Goal: Register for event/course

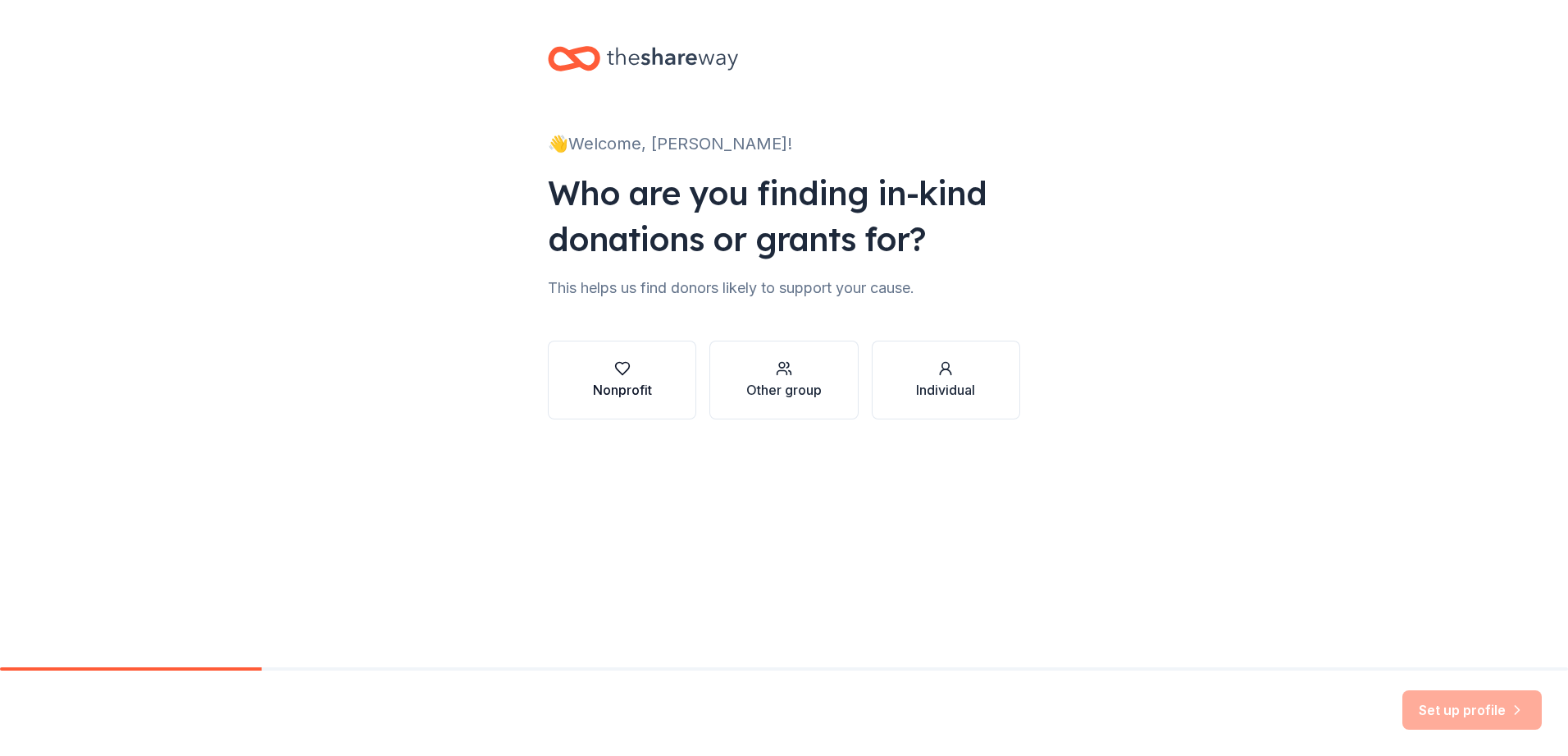
click at [617, 375] on icon "button" at bounding box center [623, 368] width 16 height 16
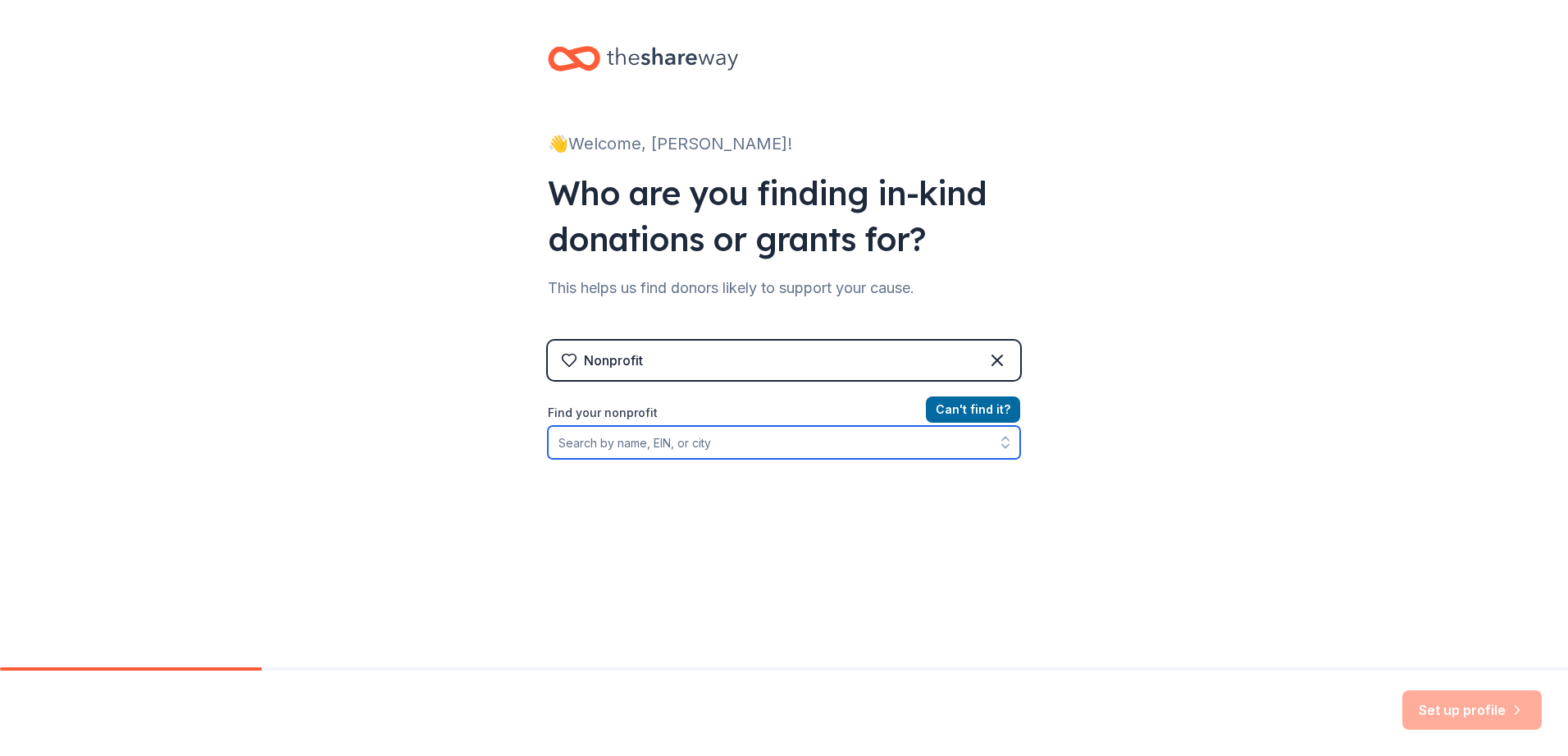
click at [684, 451] on input "Find your nonprofit" at bounding box center [784, 442] width 473 height 33
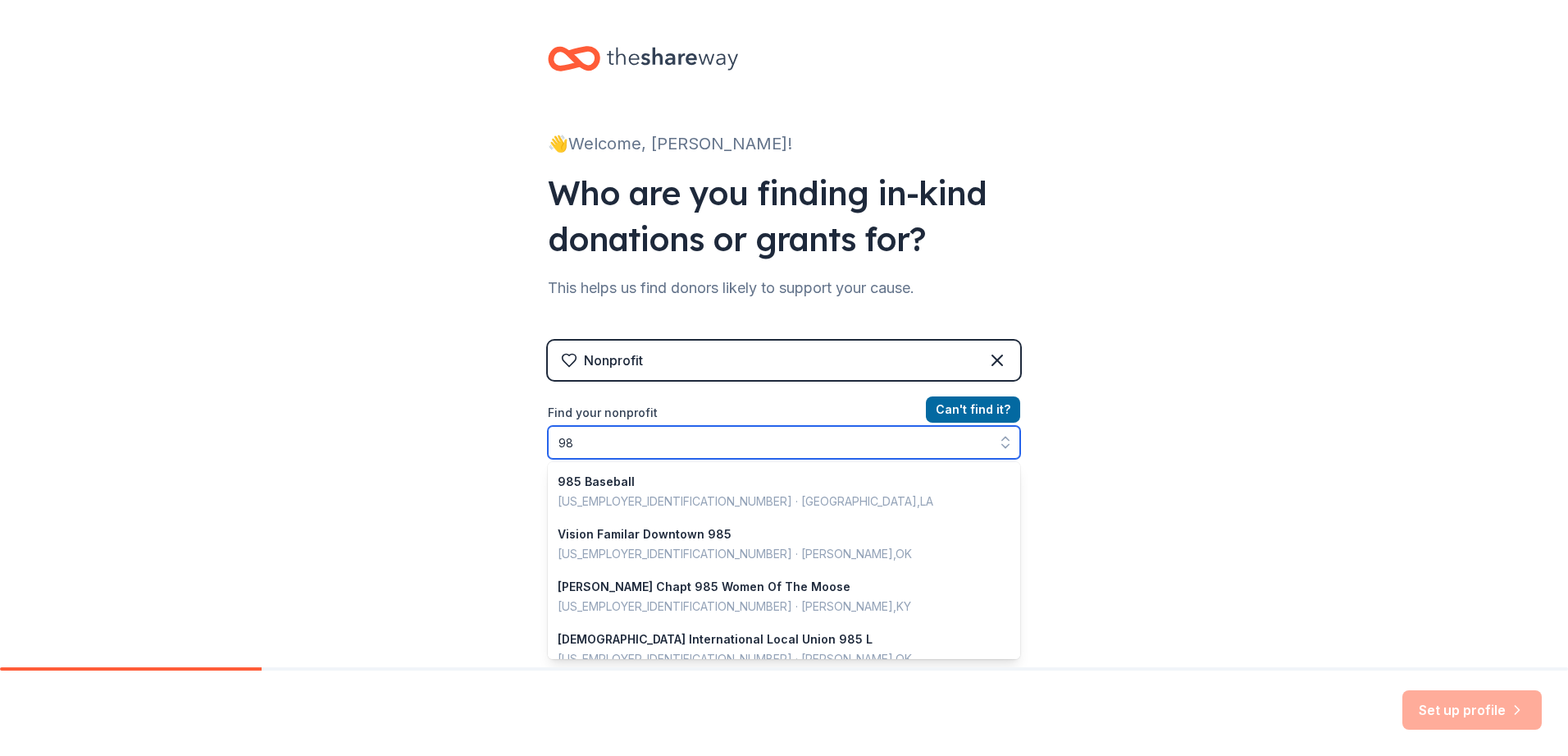
type input "9"
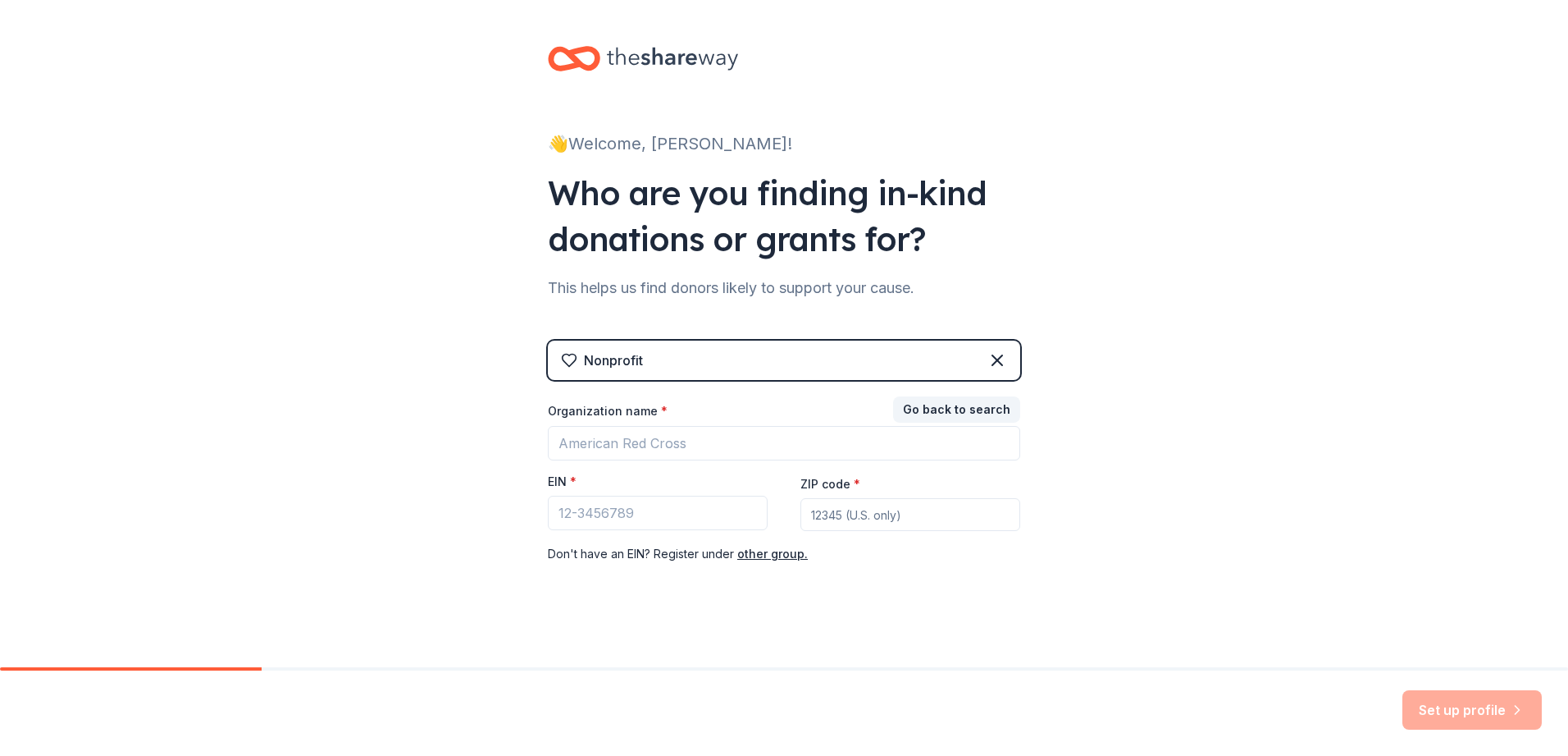
click at [603, 492] on div "EIN *" at bounding box center [658, 485] width 220 height 23
click at [600, 511] on input "EIN *" at bounding box center [658, 513] width 220 height 34
type input "[US_EMPLOYER_IDENTIFICATION_NUMBER]"
click at [843, 520] on input "ZIP code *" at bounding box center [910, 514] width 220 height 33
type input "33020"
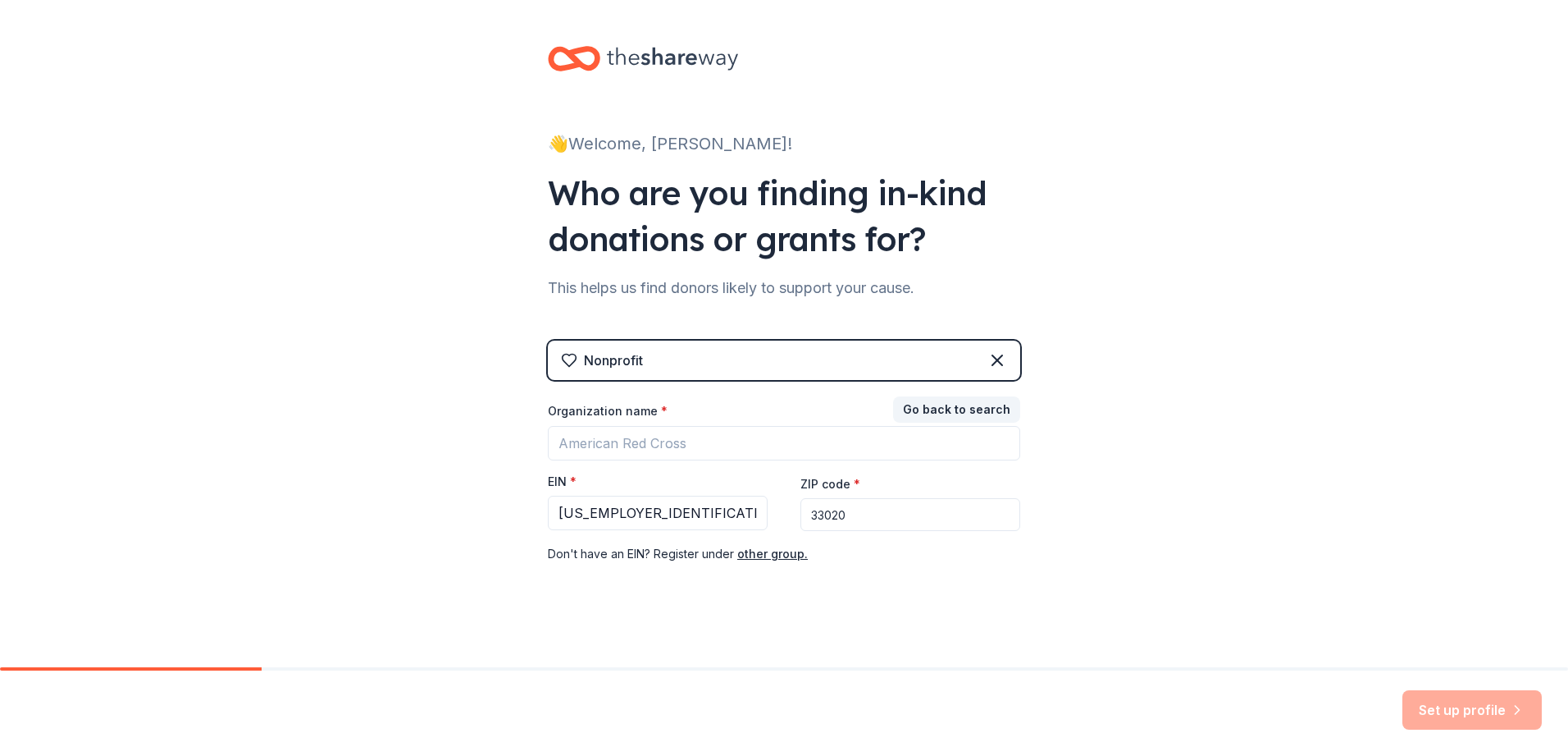
click at [1330, 543] on div "👋 Welcome, [PERSON_NAME]! Who are you finding in-kind donations or grants for? …" at bounding box center [784, 338] width 1568 height 676
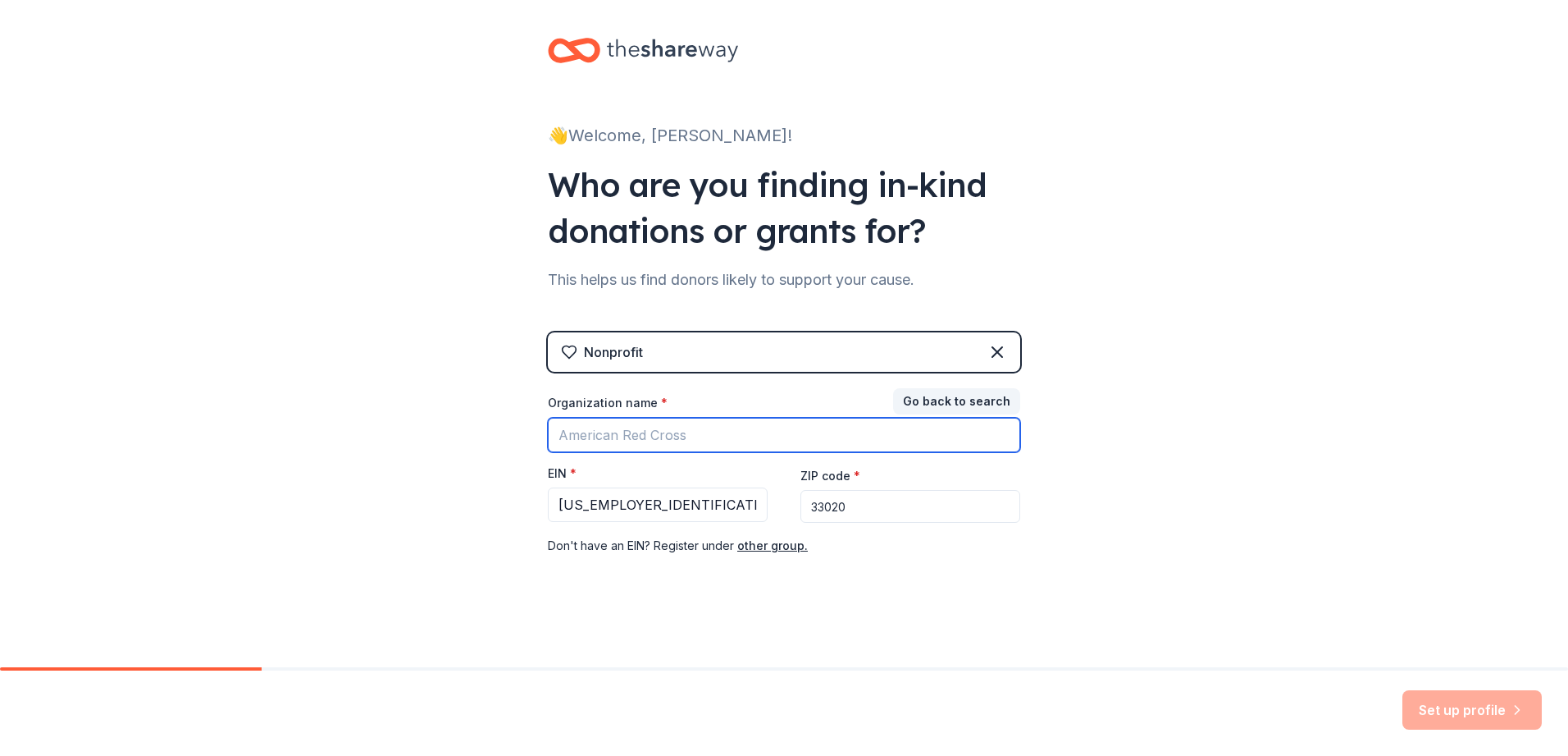
click at [575, 429] on input "Organization name *" at bounding box center [784, 435] width 473 height 34
type input "American Legion Post 92 Riders"
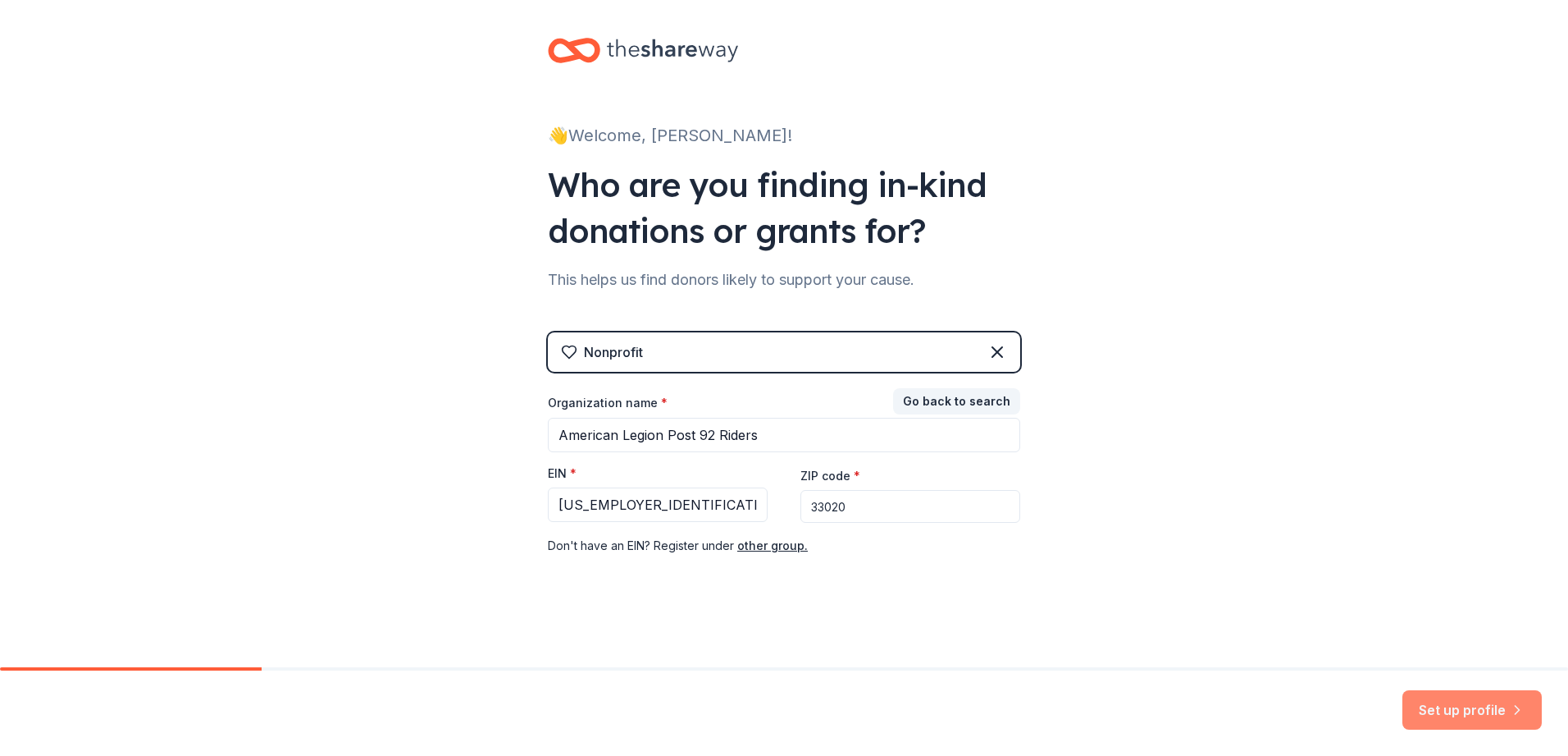
click at [1474, 703] on button "Set up profile" at bounding box center [1473, 709] width 140 height 39
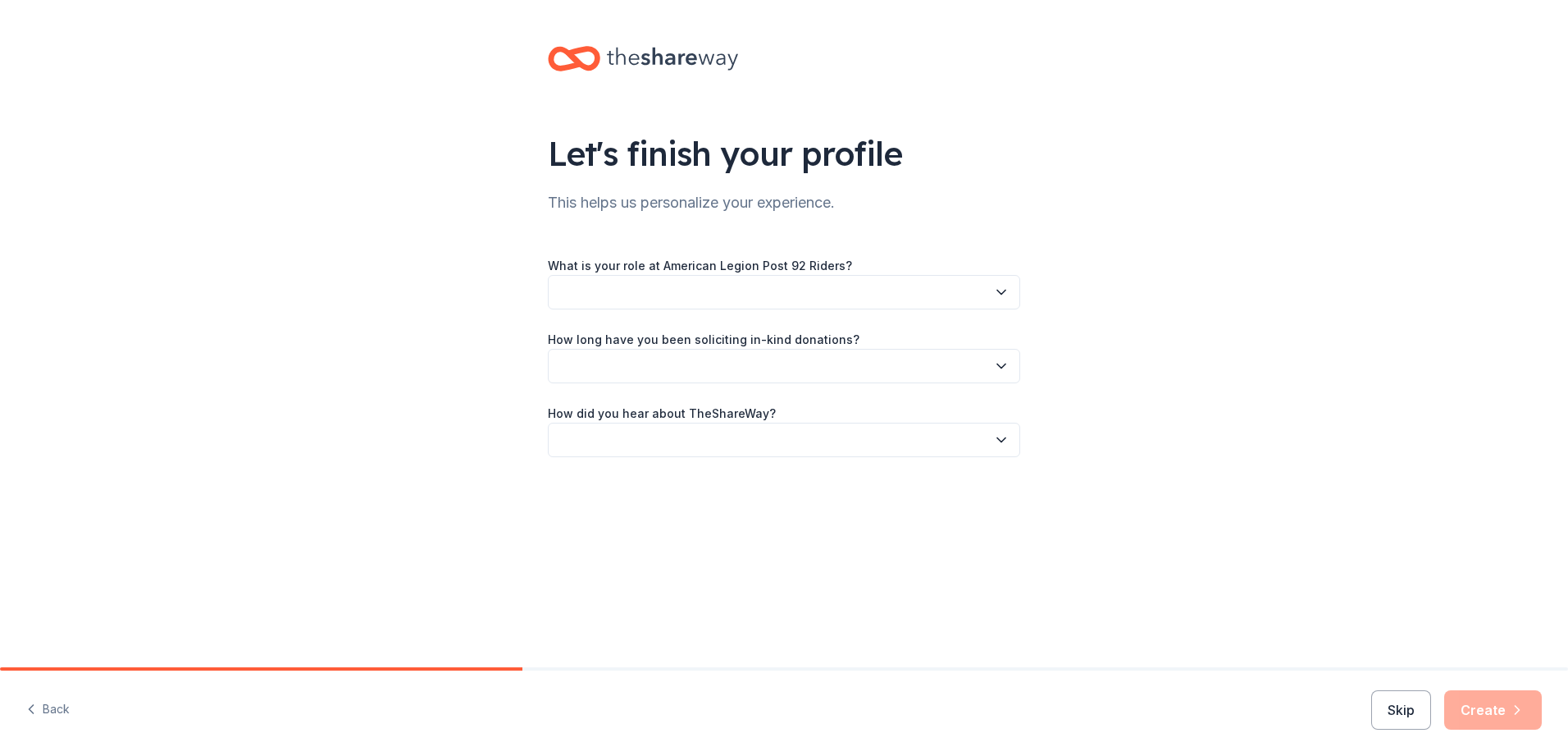
click at [1002, 367] on icon "button" at bounding box center [1001, 366] width 8 height 4
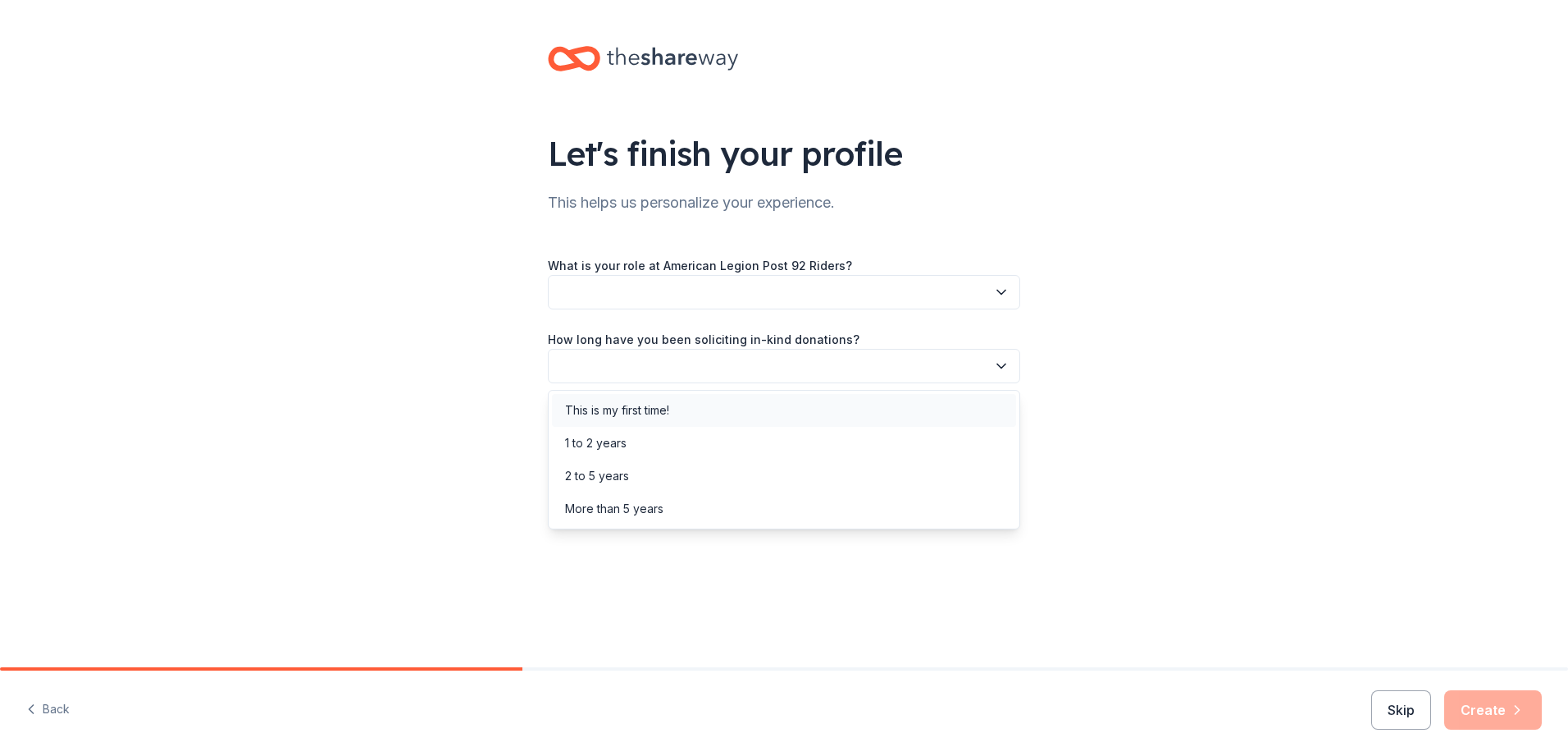
click at [670, 409] on div "This is my first time!" at bounding box center [618, 411] width 104 height 20
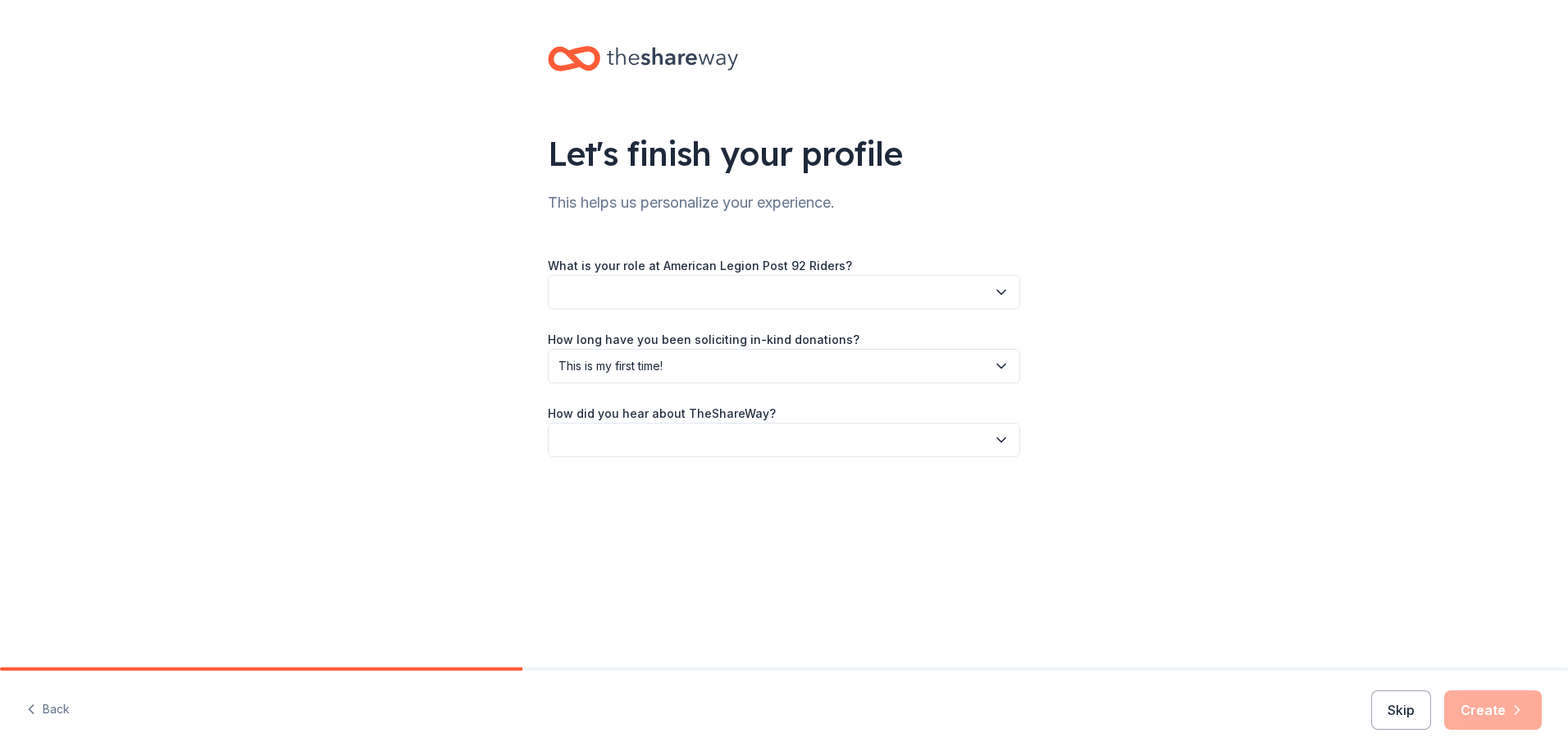
click at [1000, 441] on icon "button" at bounding box center [1001, 440] width 8 height 4
click at [643, 483] on div "Friend or colleague" at bounding box center [619, 484] width 107 height 20
click at [1002, 439] on icon "button" at bounding box center [1001, 440] width 16 height 16
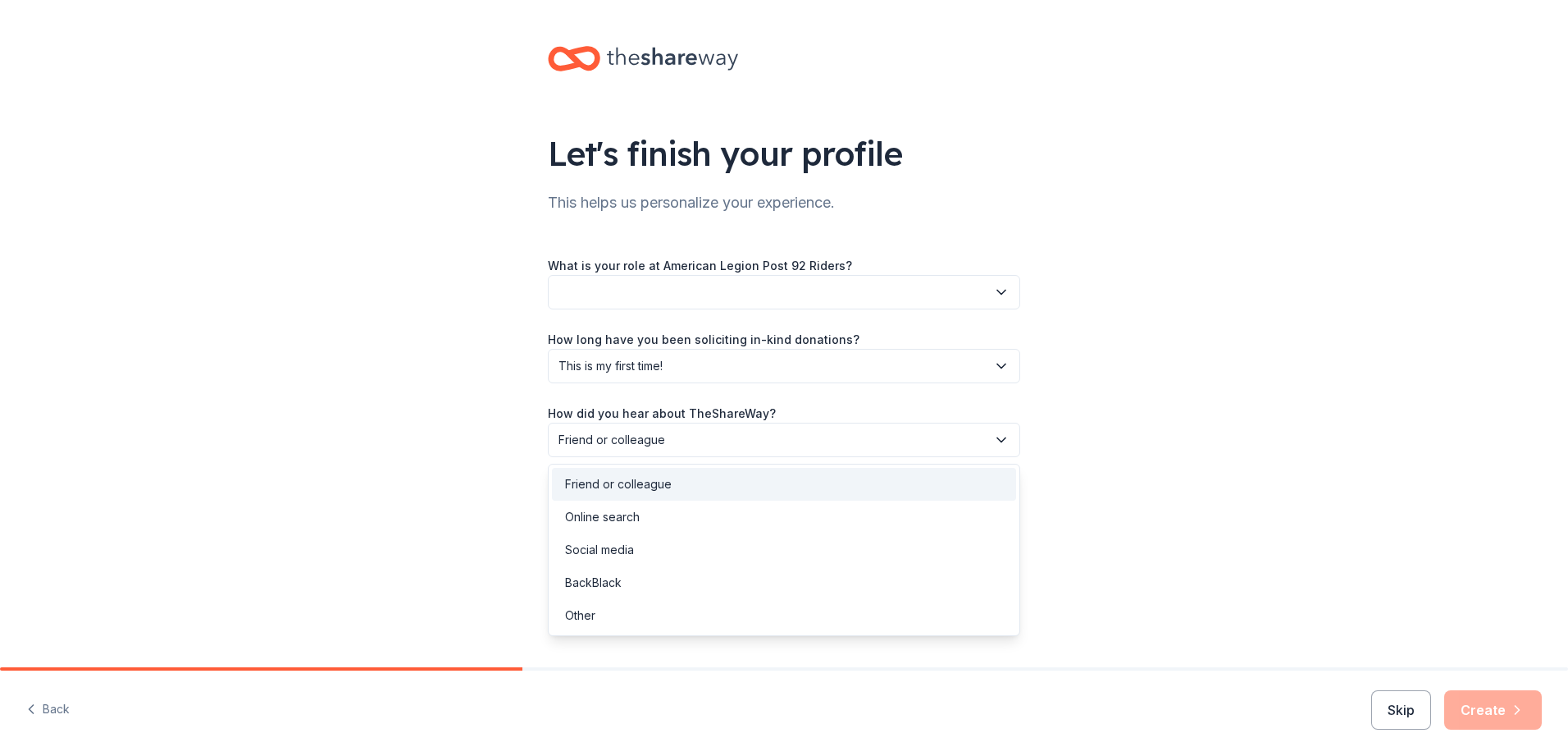
click at [1001, 441] on icon "button" at bounding box center [1001, 440] width 16 height 16
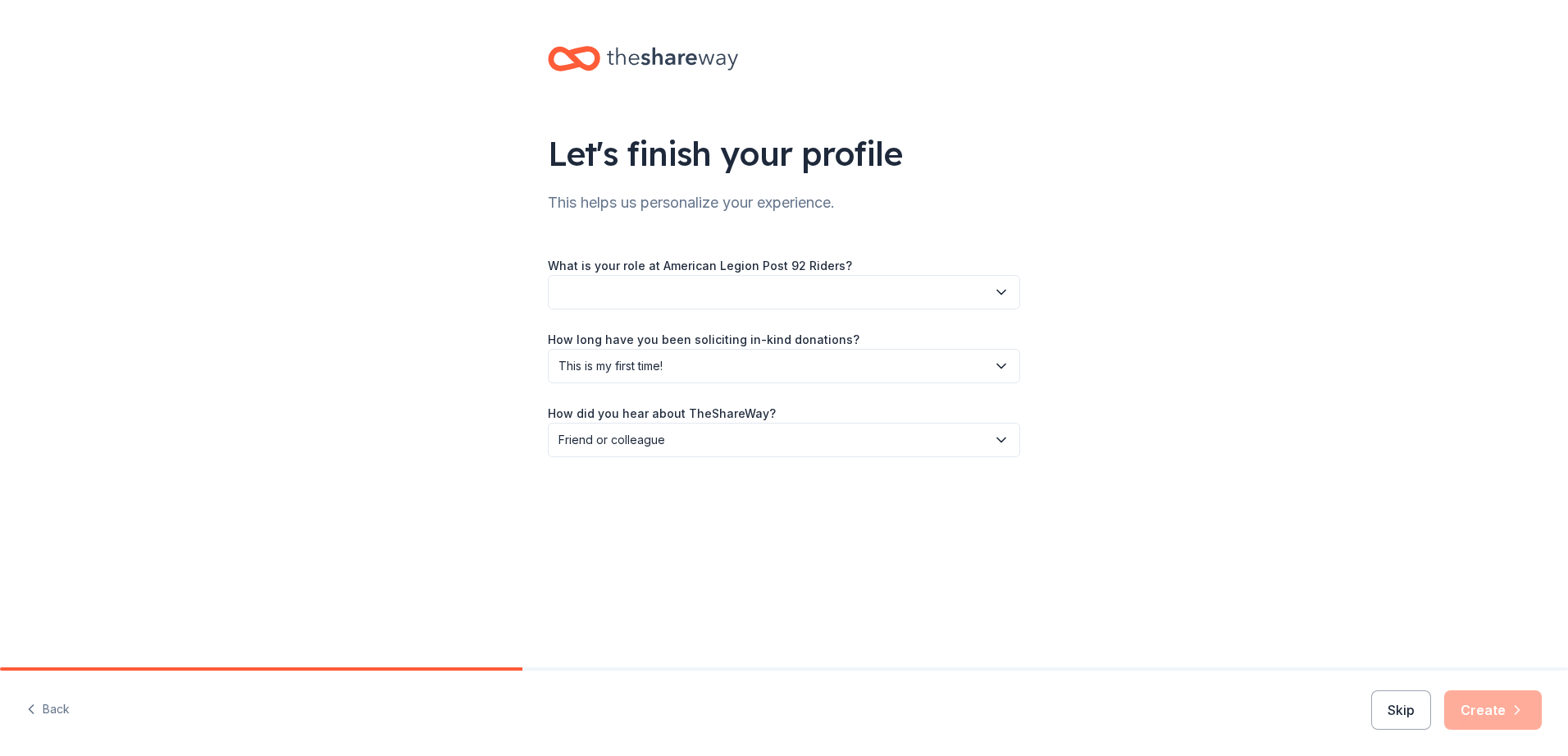
click at [594, 295] on button "button" at bounding box center [784, 292] width 473 height 34
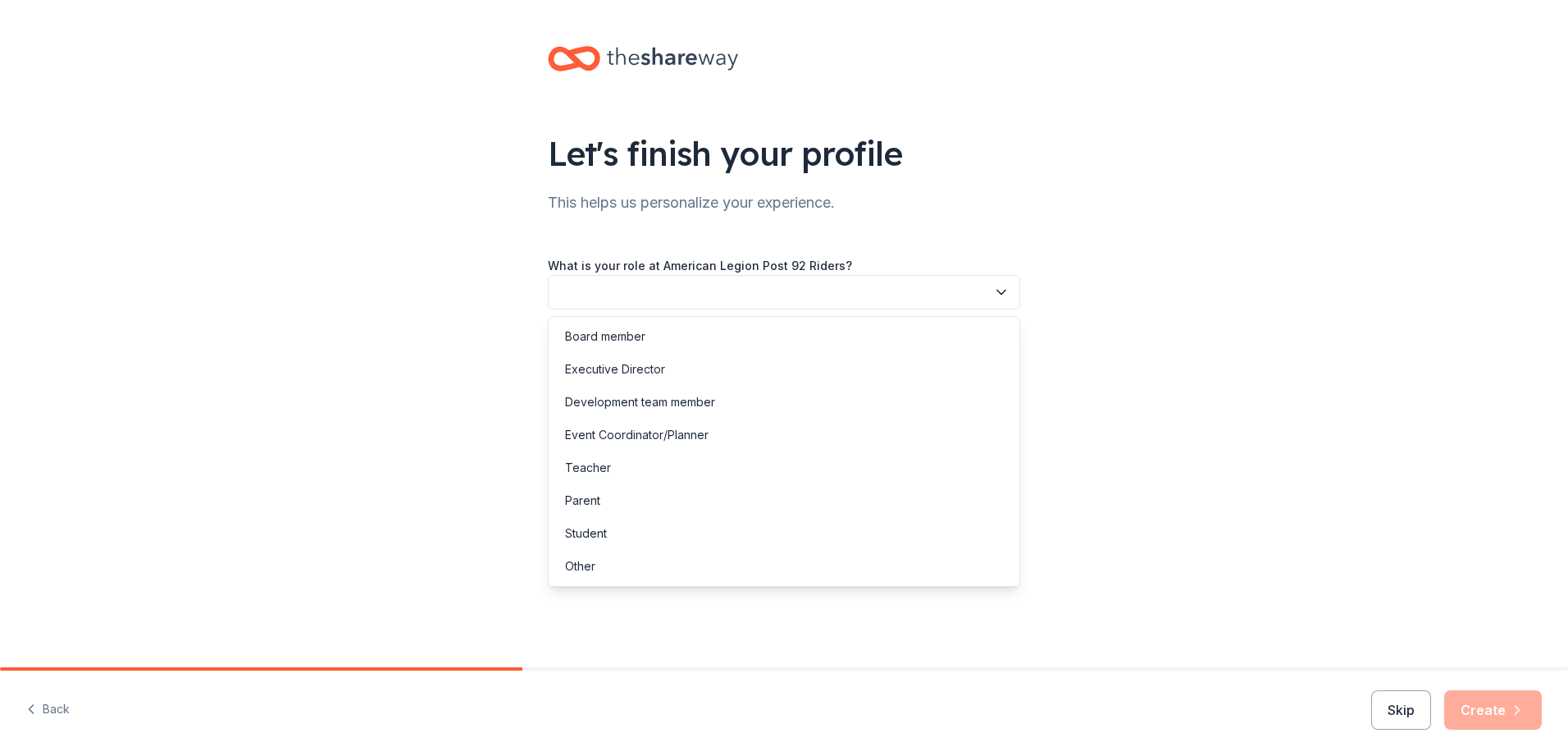
click at [594, 295] on button "button" at bounding box center [784, 292] width 473 height 34
click at [593, 295] on button "button" at bounding box center [784, 292] width 473 height 34
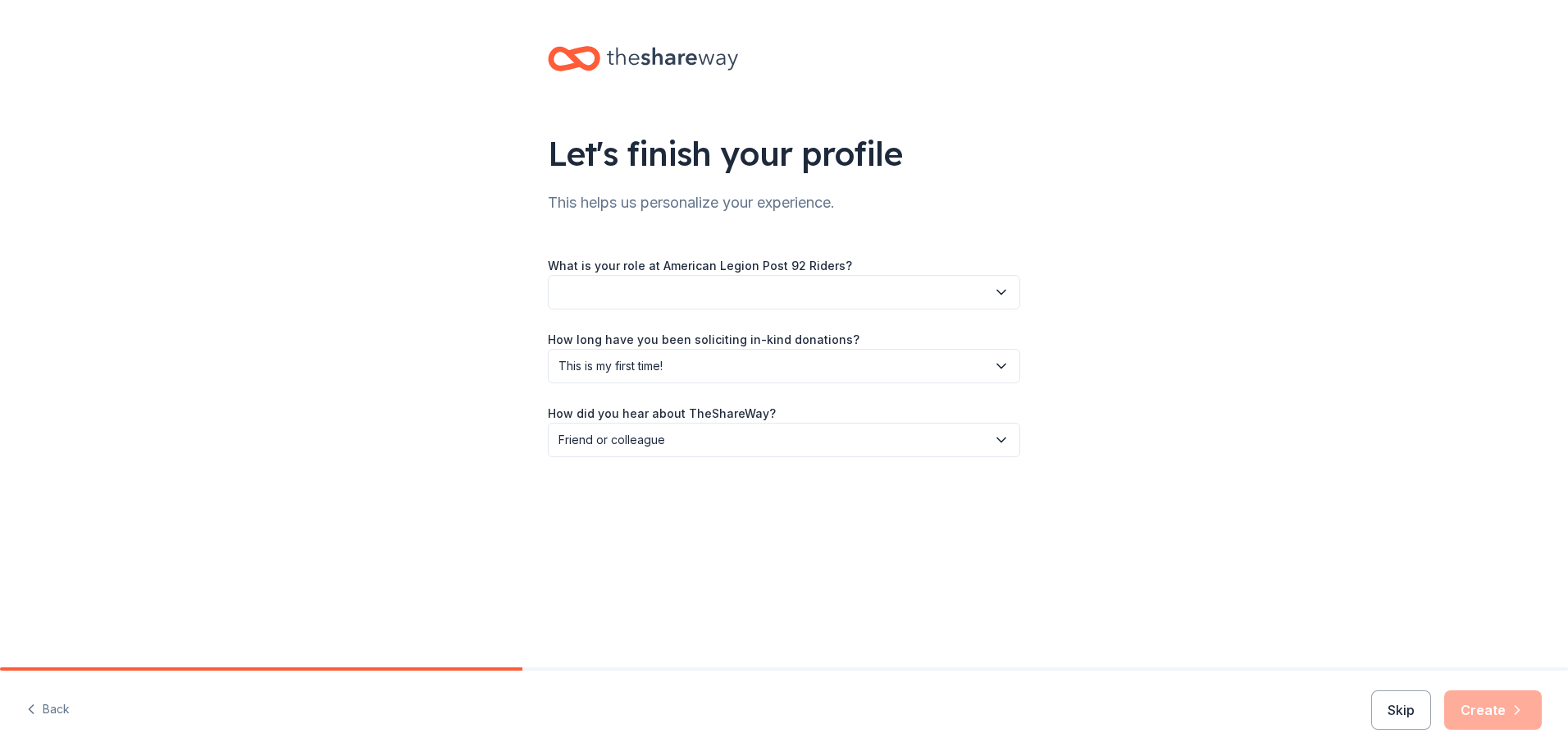
click at [593, 295] on button "button" at bounding box center [784, 292] width 473 height 34
click at [627, 337] on div "Board member" at bounding box center [606, 337] width 80 height 20
click at [1490, 711] on button "Create" at bounding box center [1493, 709] width 98 height 39
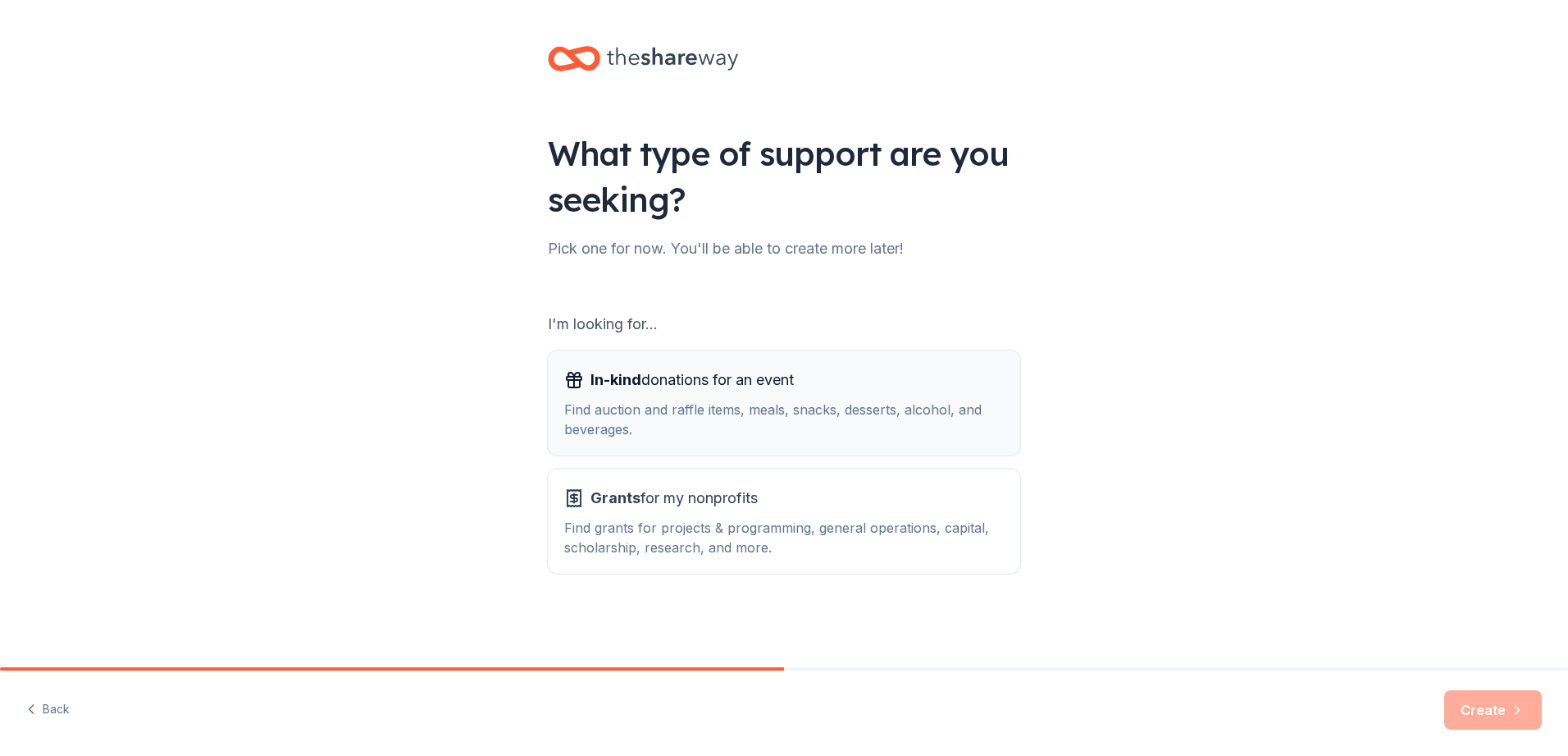
click at [818, 414] on div "Find auction and raffle items, meals, snacks, desserts, alcohol, and beverages." at bounding box center [784, 419] width 440 height 39
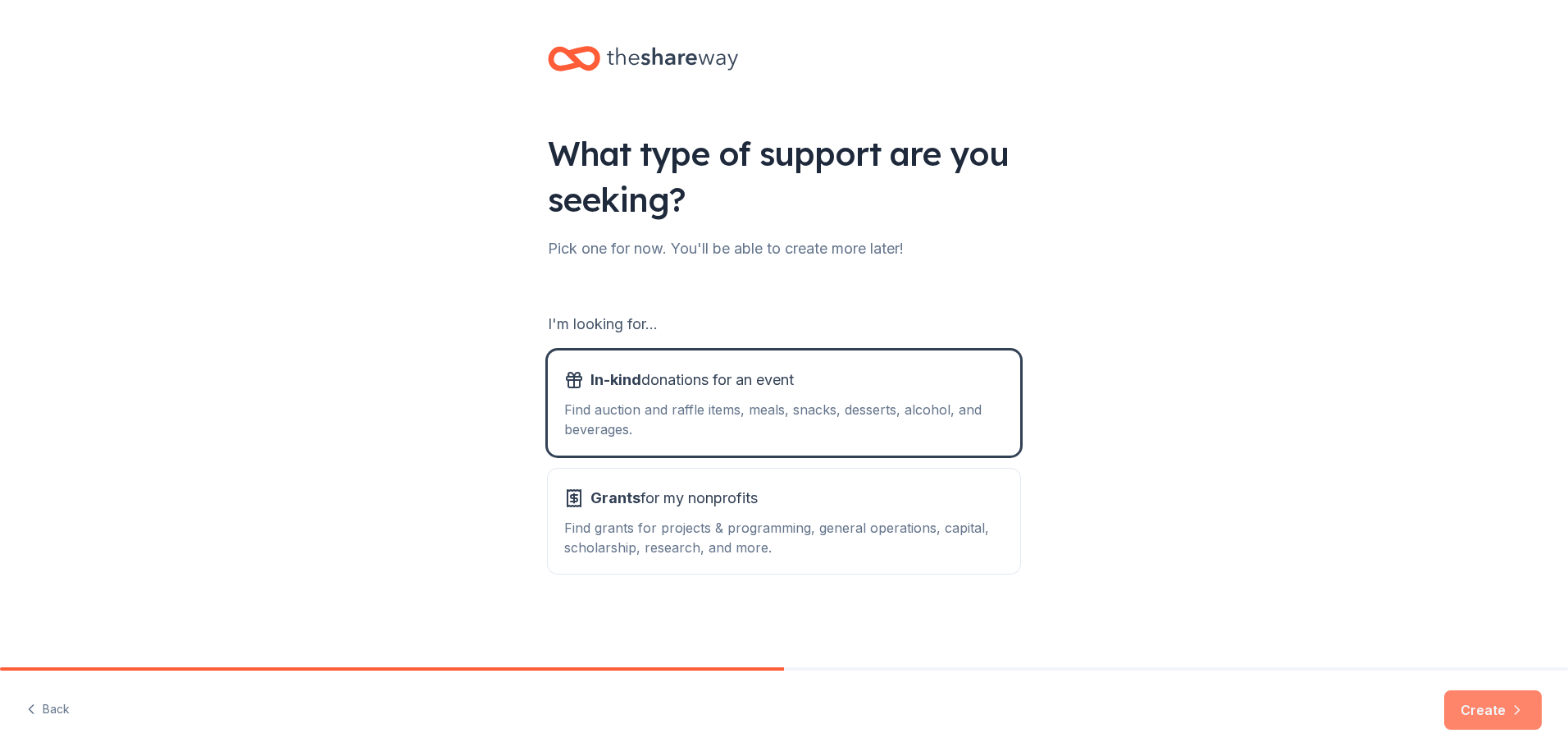
click at [1513, 712] on icon "button" at bounding box center [1517, 710] width 16 height 16
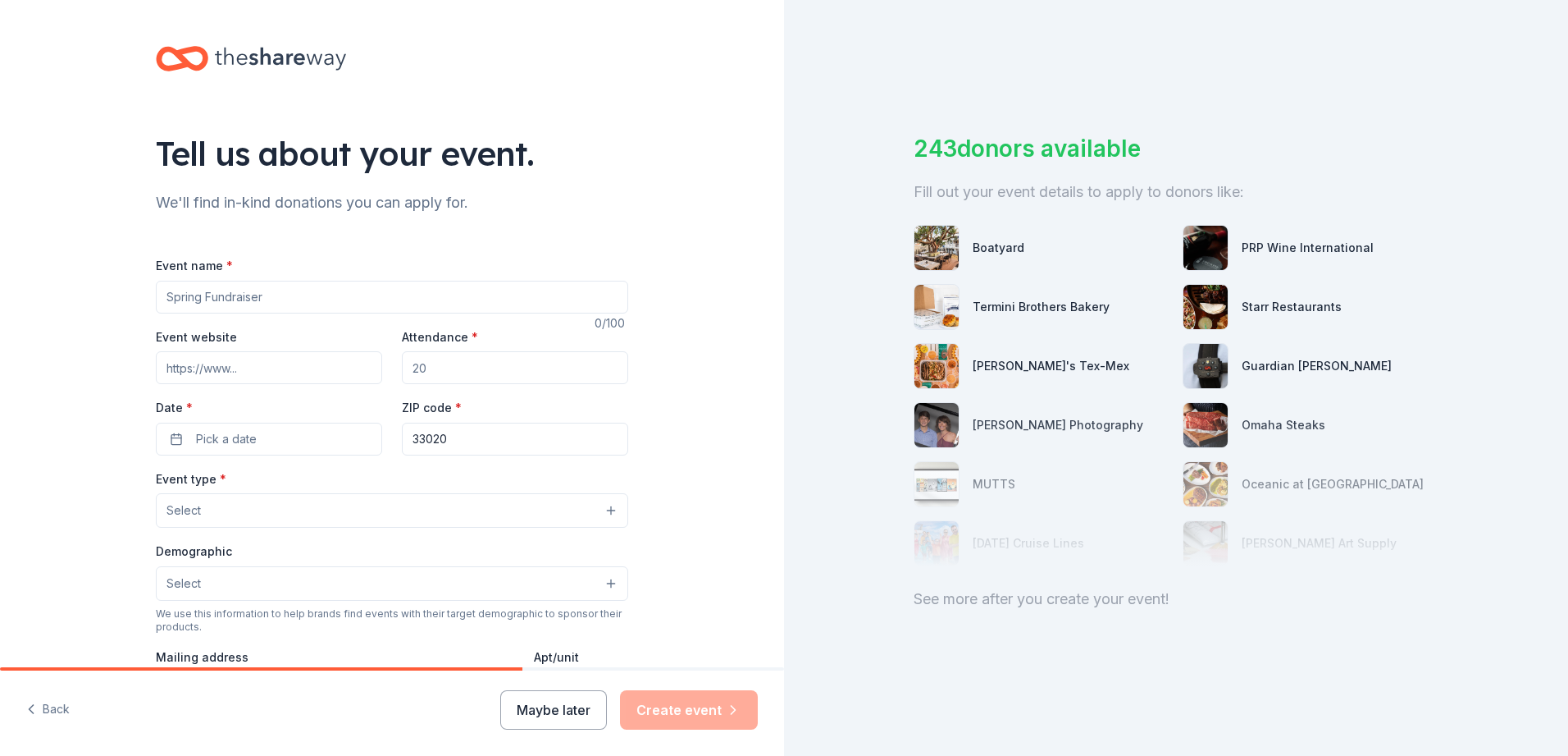
click at [280, 295] on input "Event name *" at bounding box center [392, 297] width 473 height 33
type input "American Legion Post 92 Riders "Ride-In""
click at [254, 439] on button "Pick a date" at bounding box center [269, 439] width 227 height 33
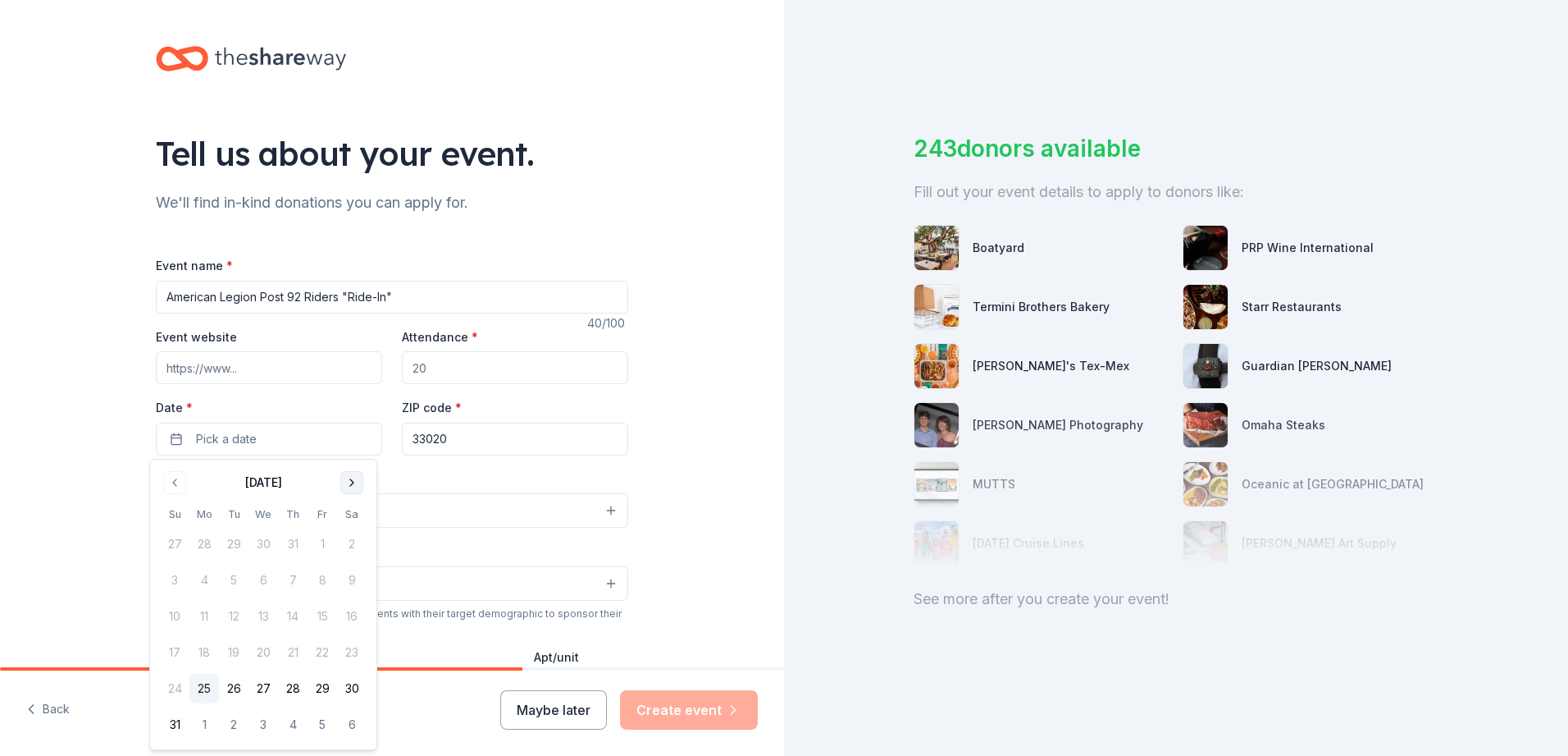
click at [344, 474] on button "Go to next month" at bounding box center [352, 482] width 23 height 23
click at [344, 475] on button "Go to next month" at bounding box center [352, 482] width 23 height 23
click at [350, 579] on button "8" at bounding box center [352, 581] width 30 height 30
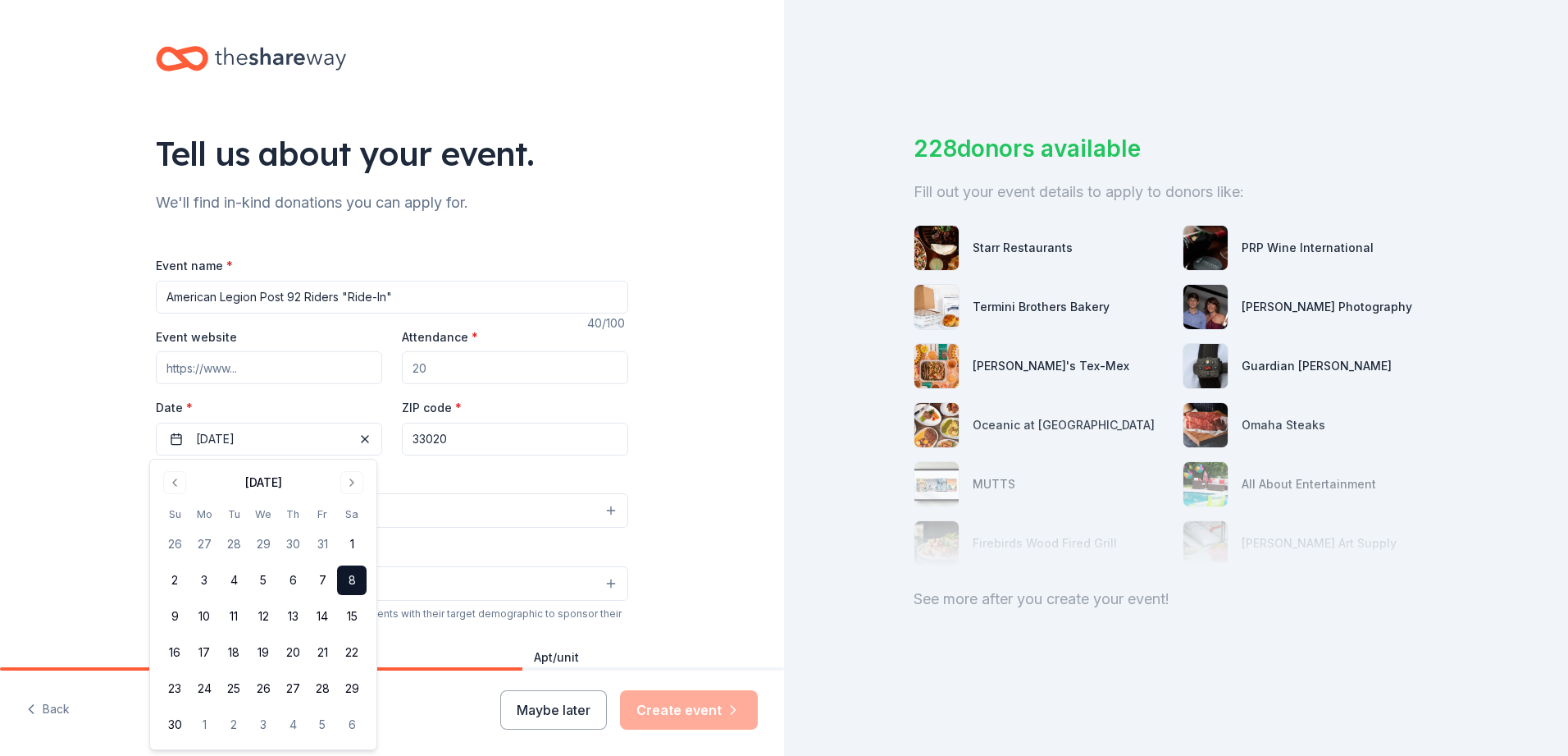
click at [116, 493] on div "Tell us about your event. We'll find in-kind donations you can apply for. Event…" at bounding box center [392, 546] width 784 height 1092
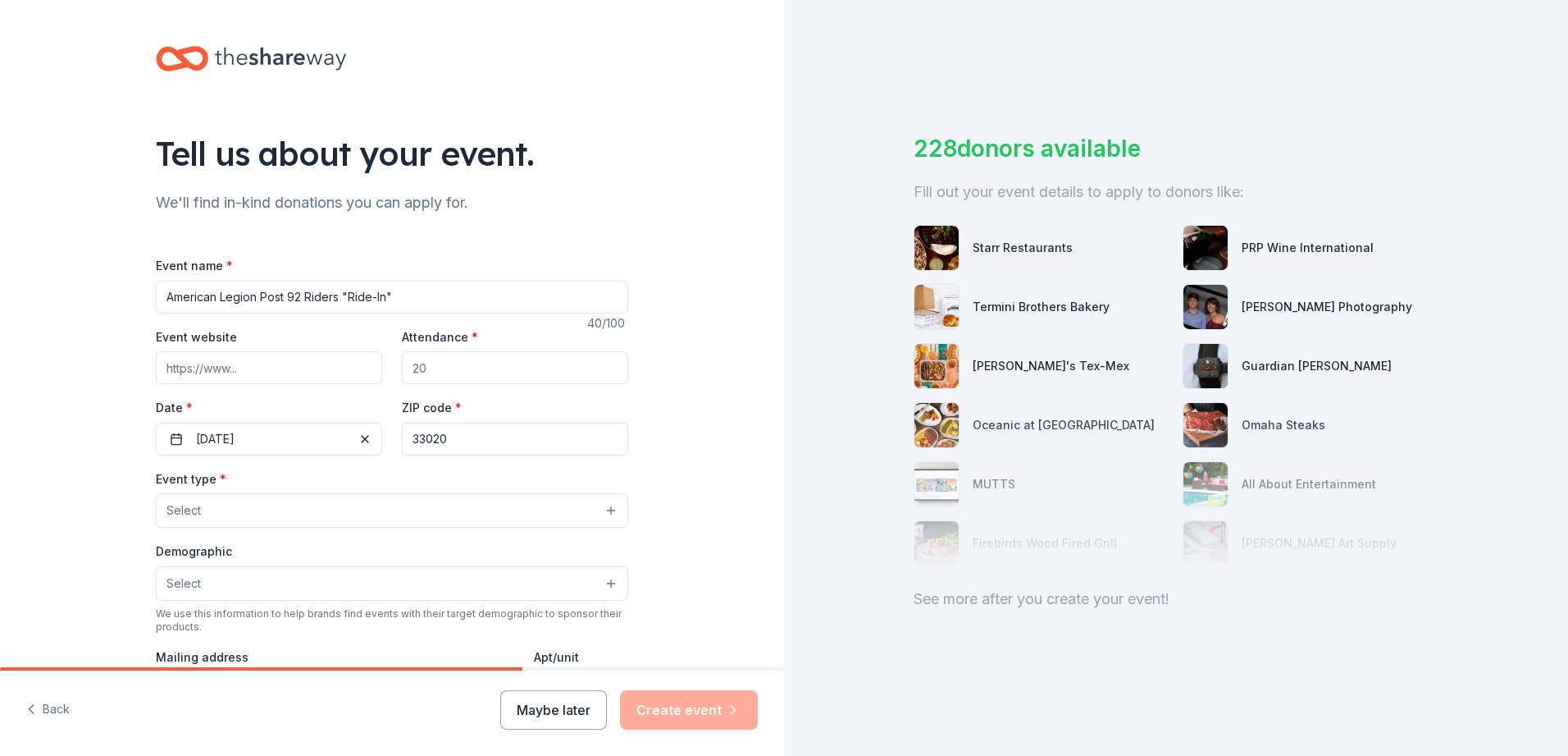
click at [607, 510] on button "Select" at bounding box center [392, 510] width 473 height 34
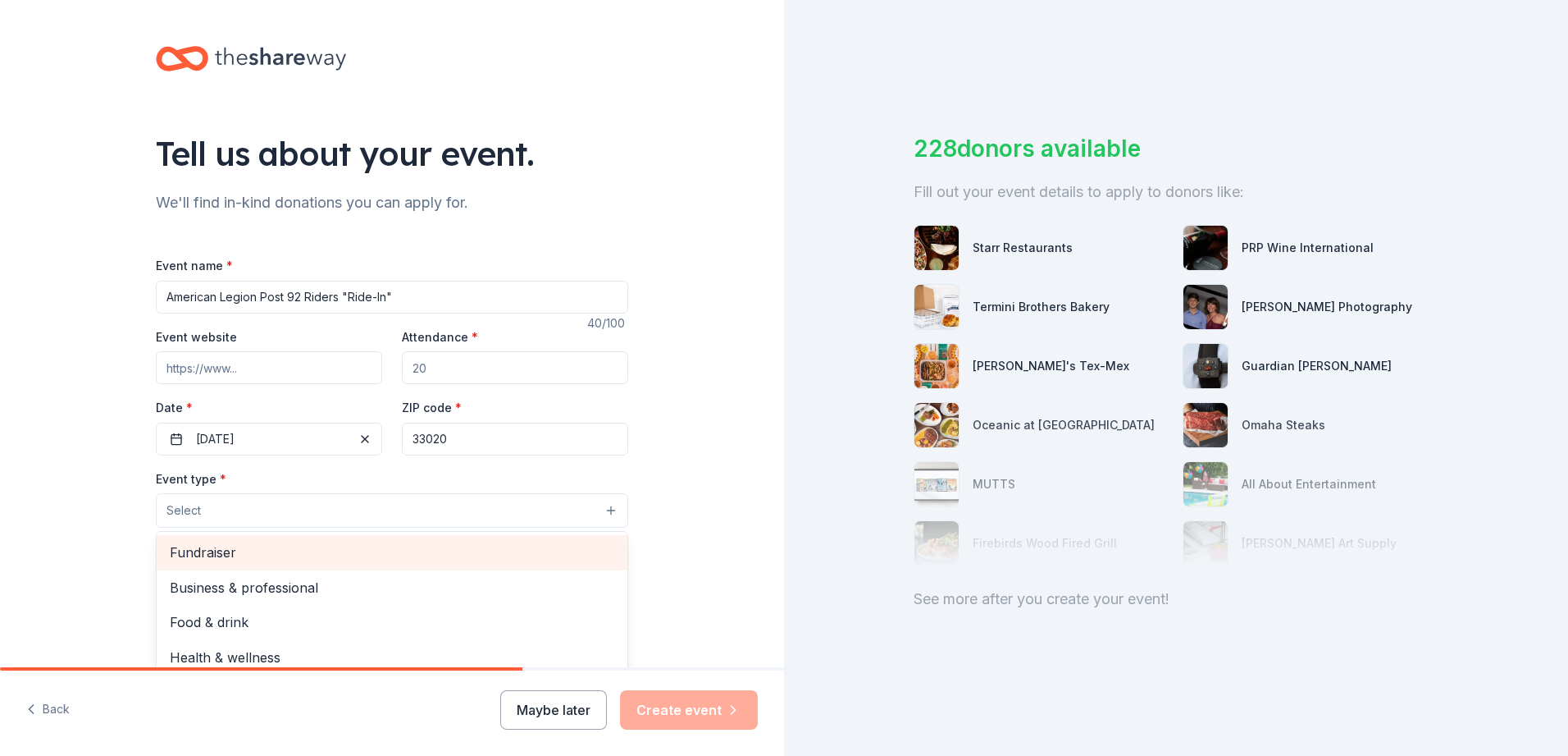
click at [213, 555] on span "Fundraiser" at bounding box center [392, 552] width 445 height 21
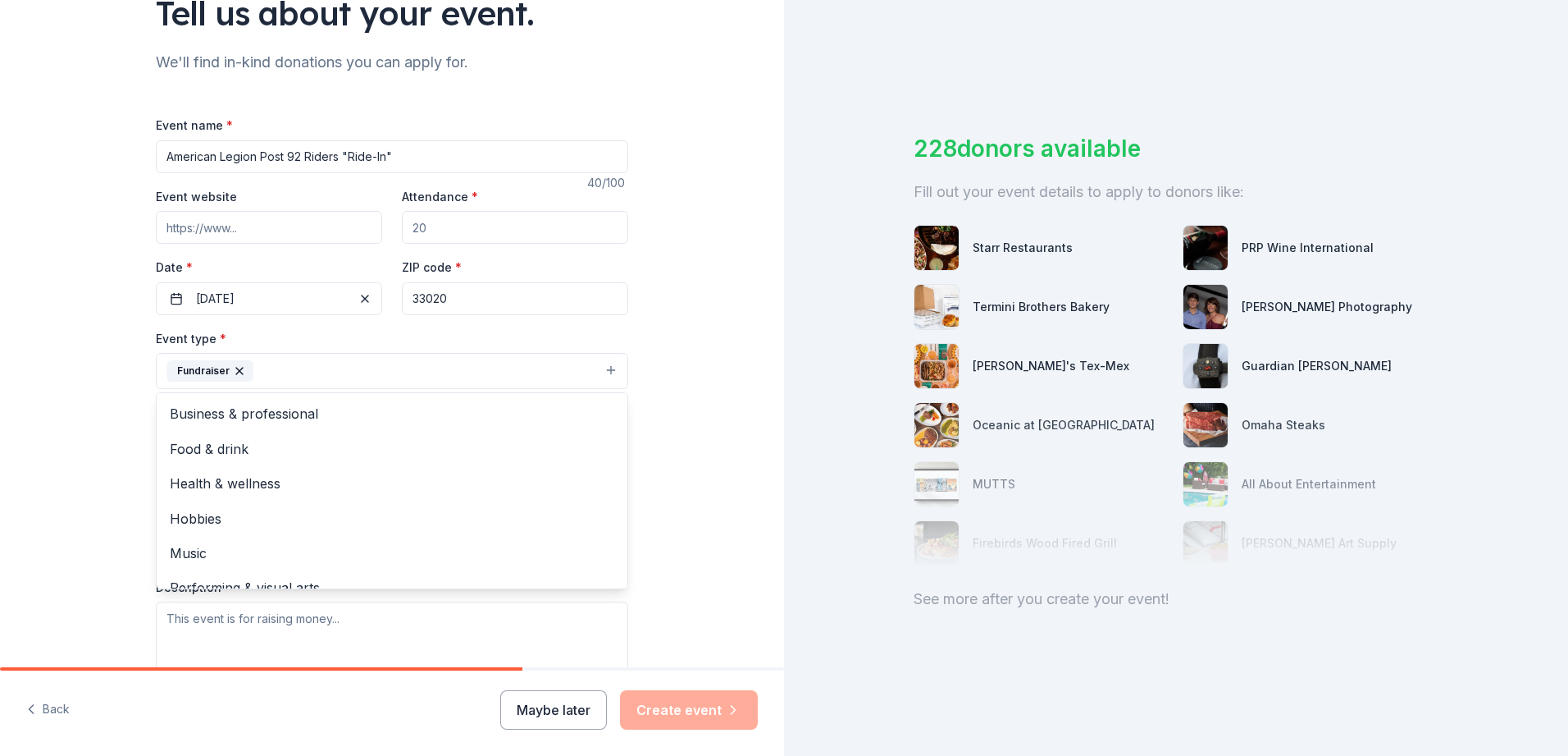
scroll to position [20, 0]
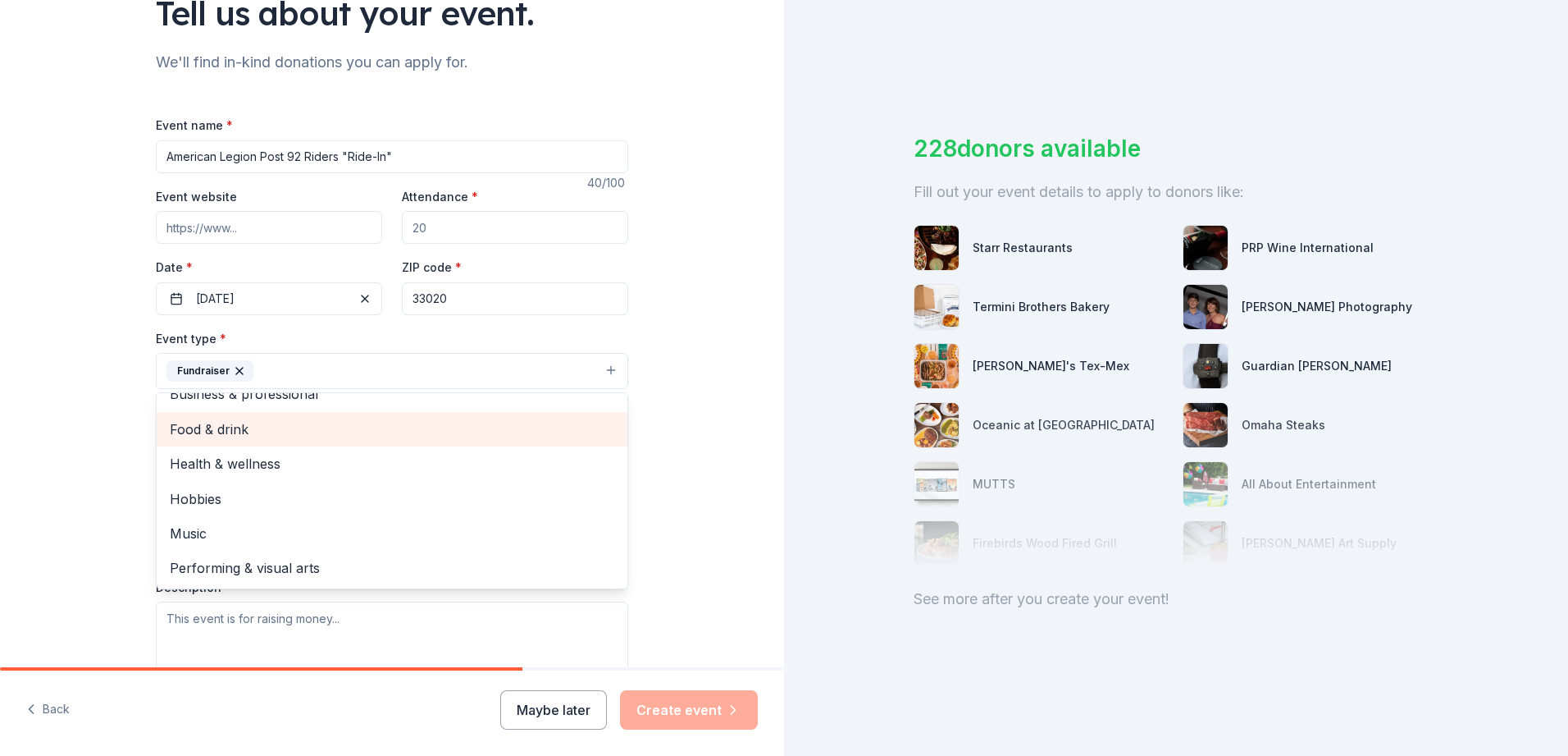
click at [230, 430] on span "Food & drink" at bounding box center [392, 429] width 445 height 21
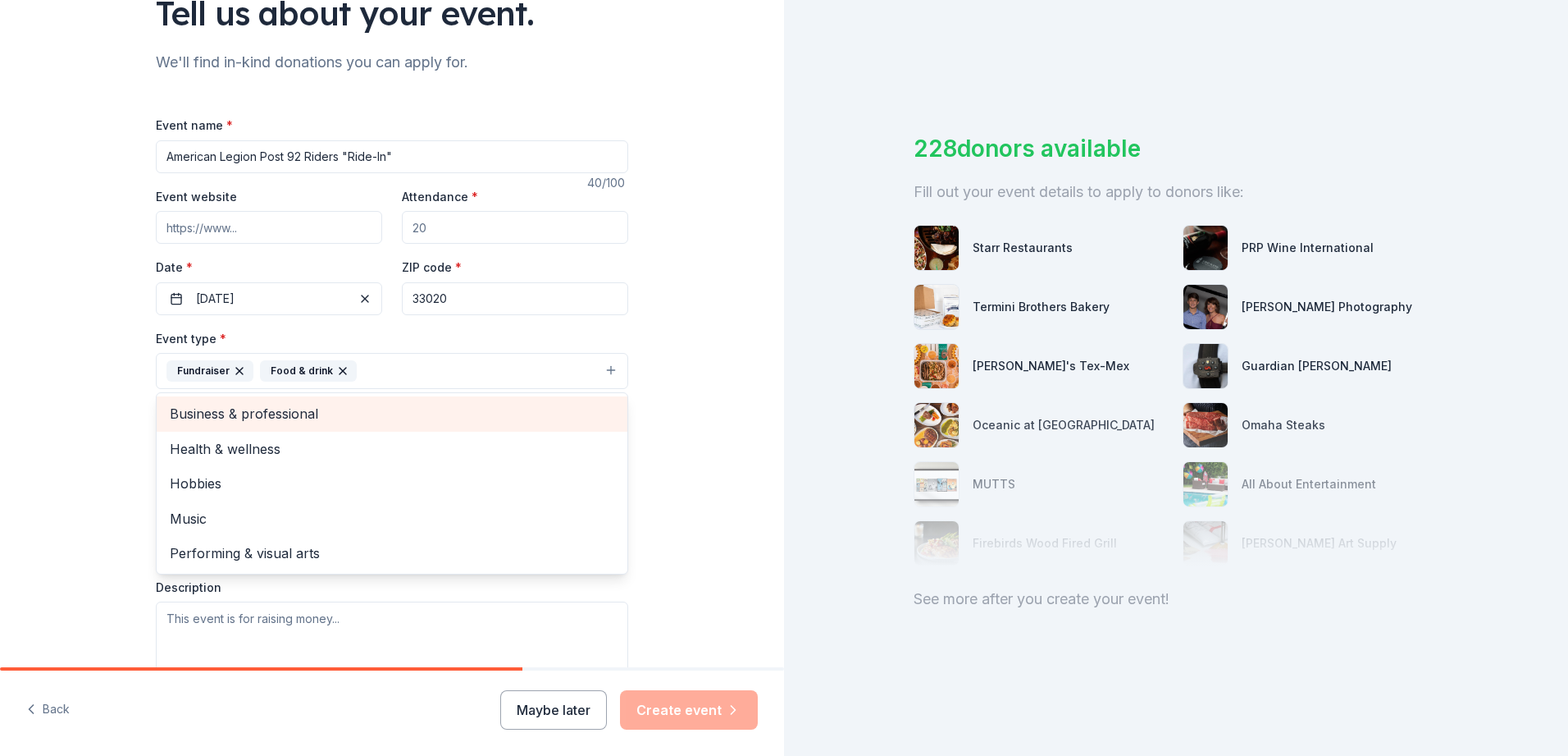
scroll to position [0, 0]
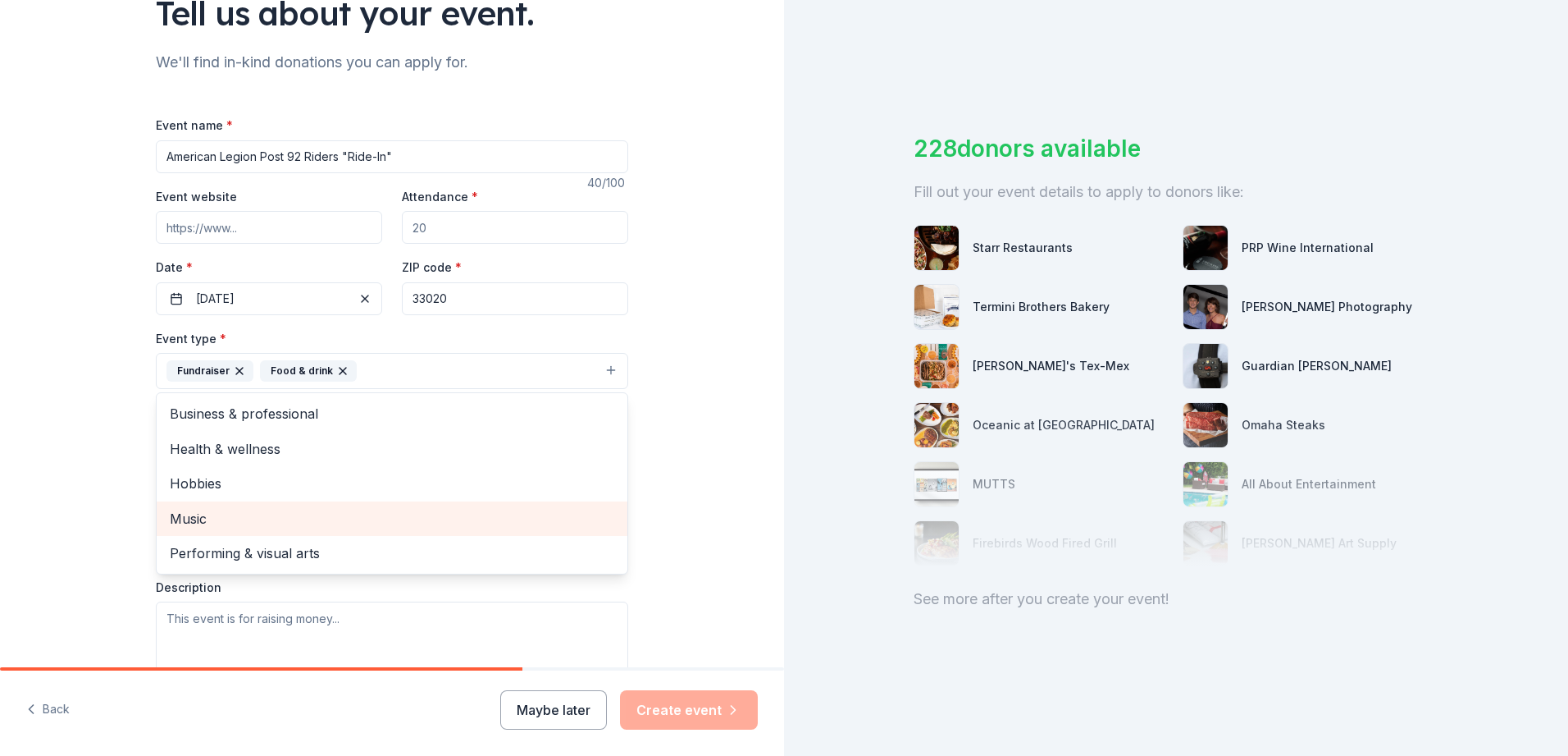
click at [195, 511] on span "Music" at bounding box center [392, 518] width 445 height 21
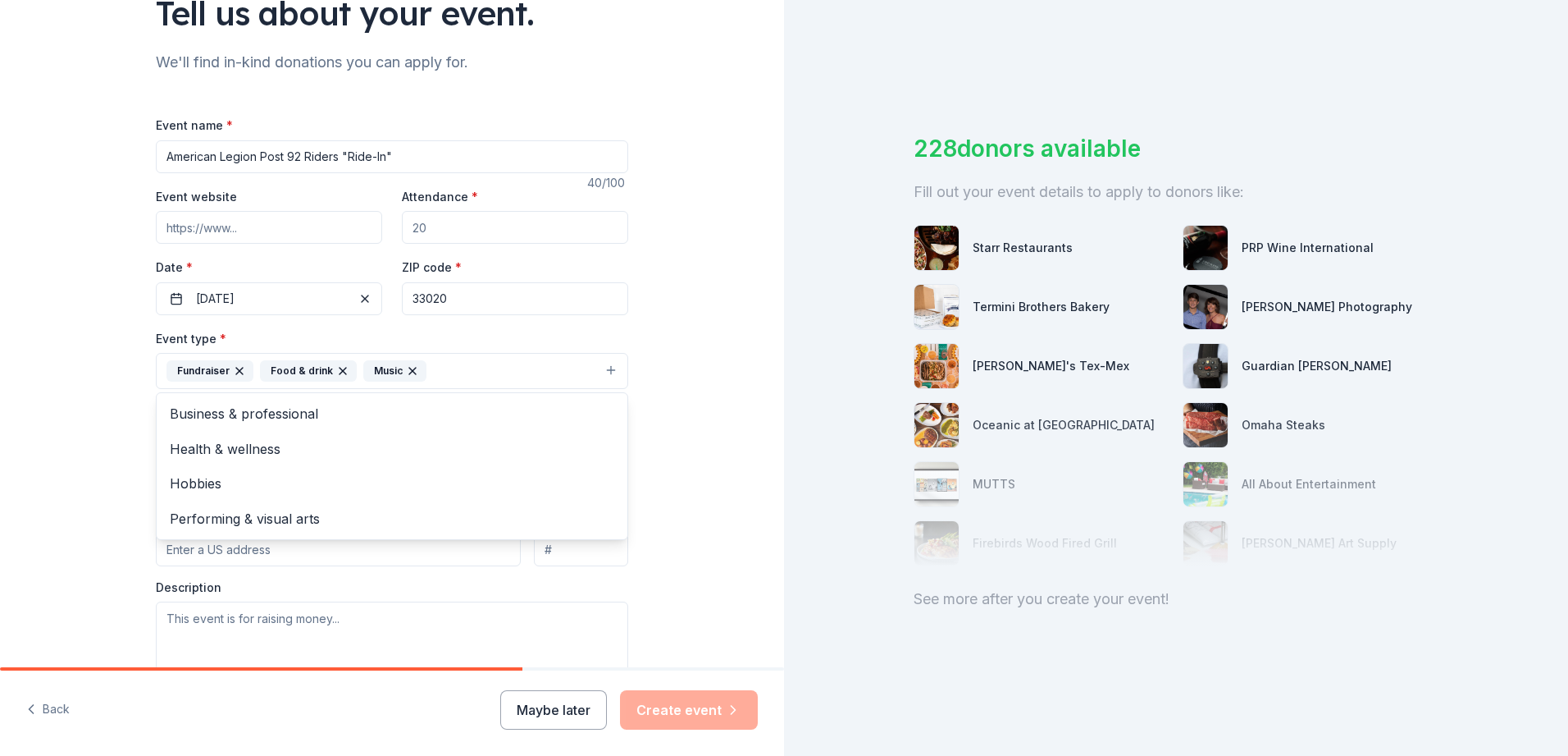
click at [682, 479] on div "Tell us about your event. We'll find in-kind donations you can apply for. Event…" at bounding box center [392, 407] width 784 height 1094
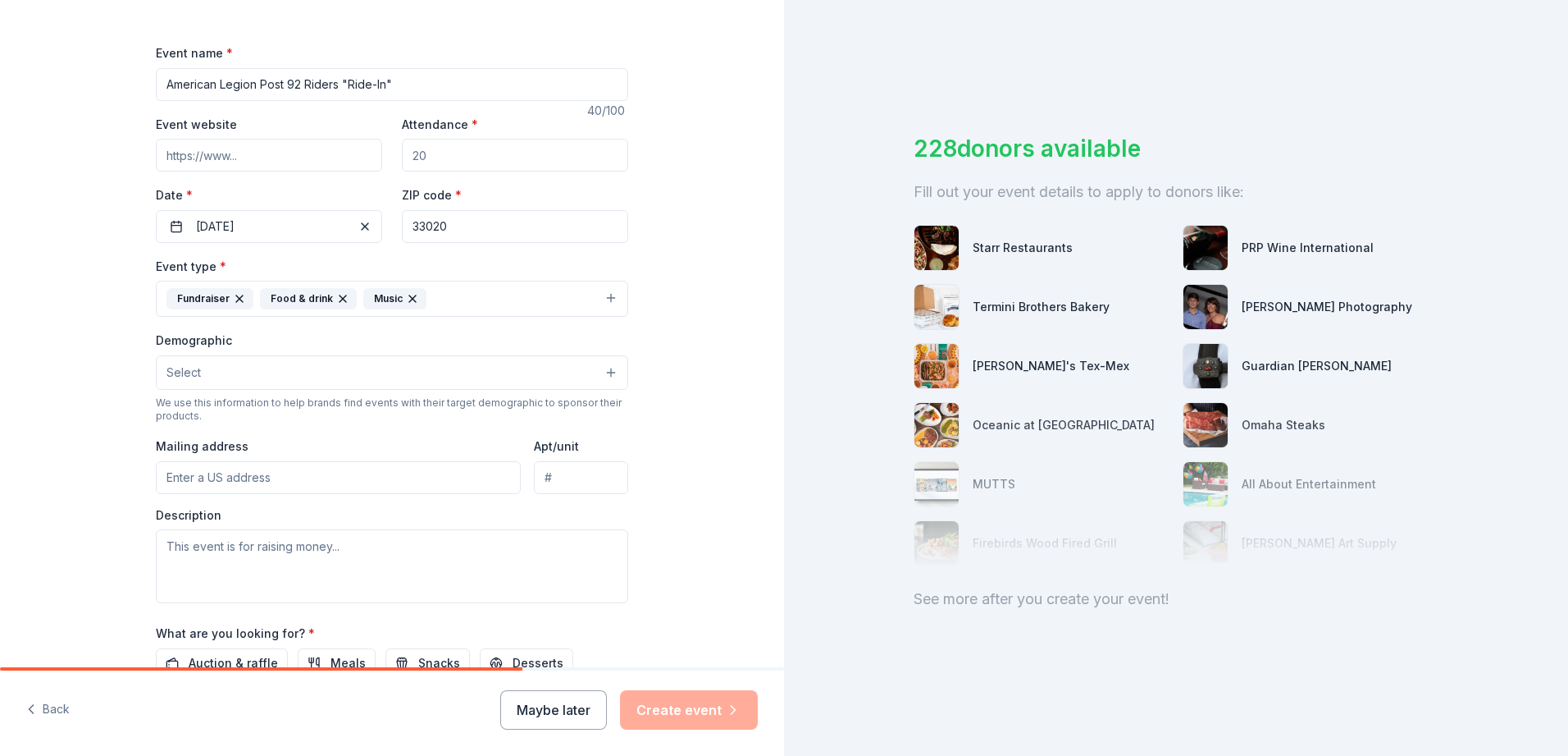
scroll to position [245, 0]
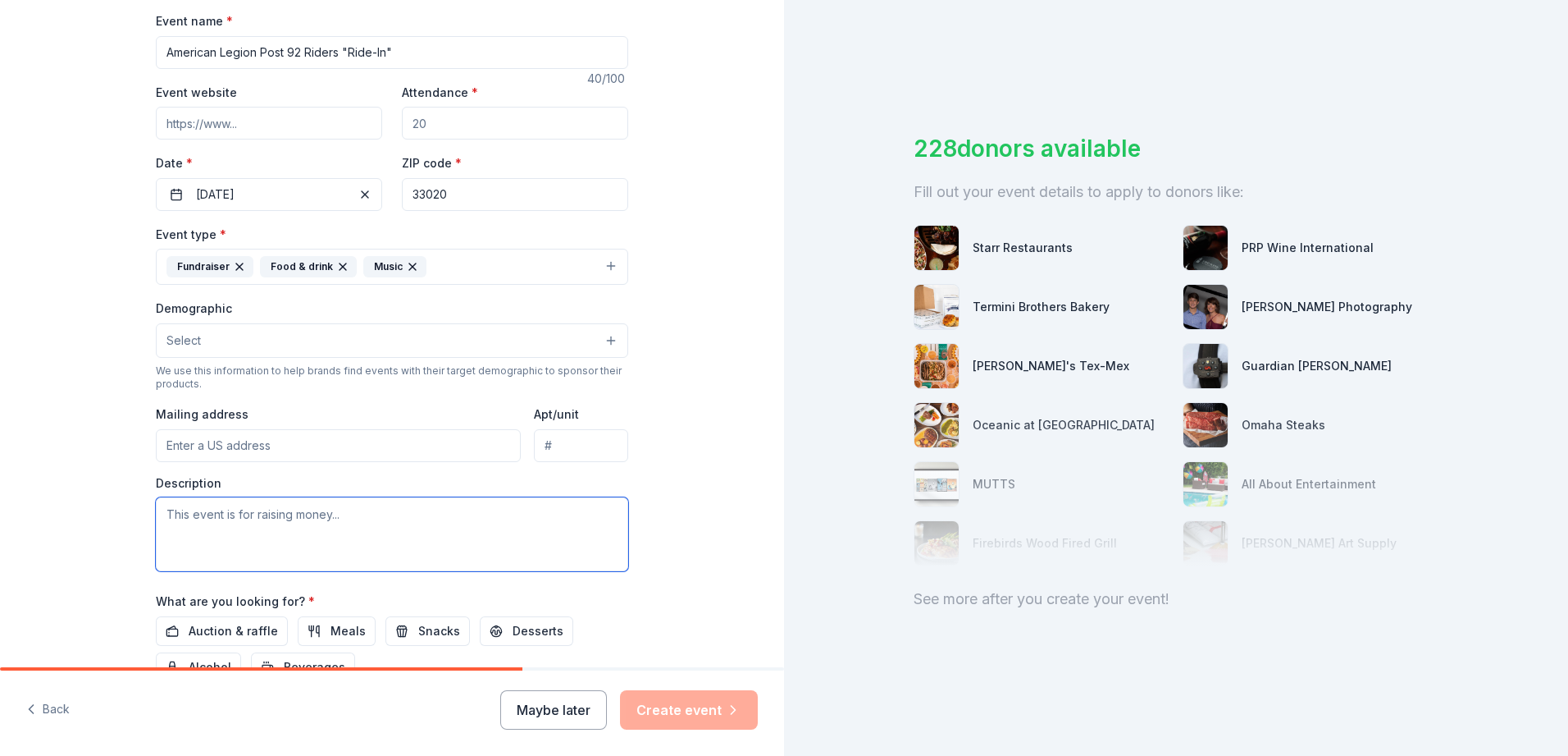
click at [223, 531] on textarea at bounding box center [392, 534] width 473 height 74
click at [177, 443] on input "Mailing address" at bounding box center [338, 445] width 365 height 33
click at [237, 448] on input "[STREET_ADDRESS]" at bounding box center [338, 445] width 365 height 33
type input "[STREET_ADDRESS]"
click at [600, 338] on button "Select" at bounding box center [392, 340] width 473 height 34
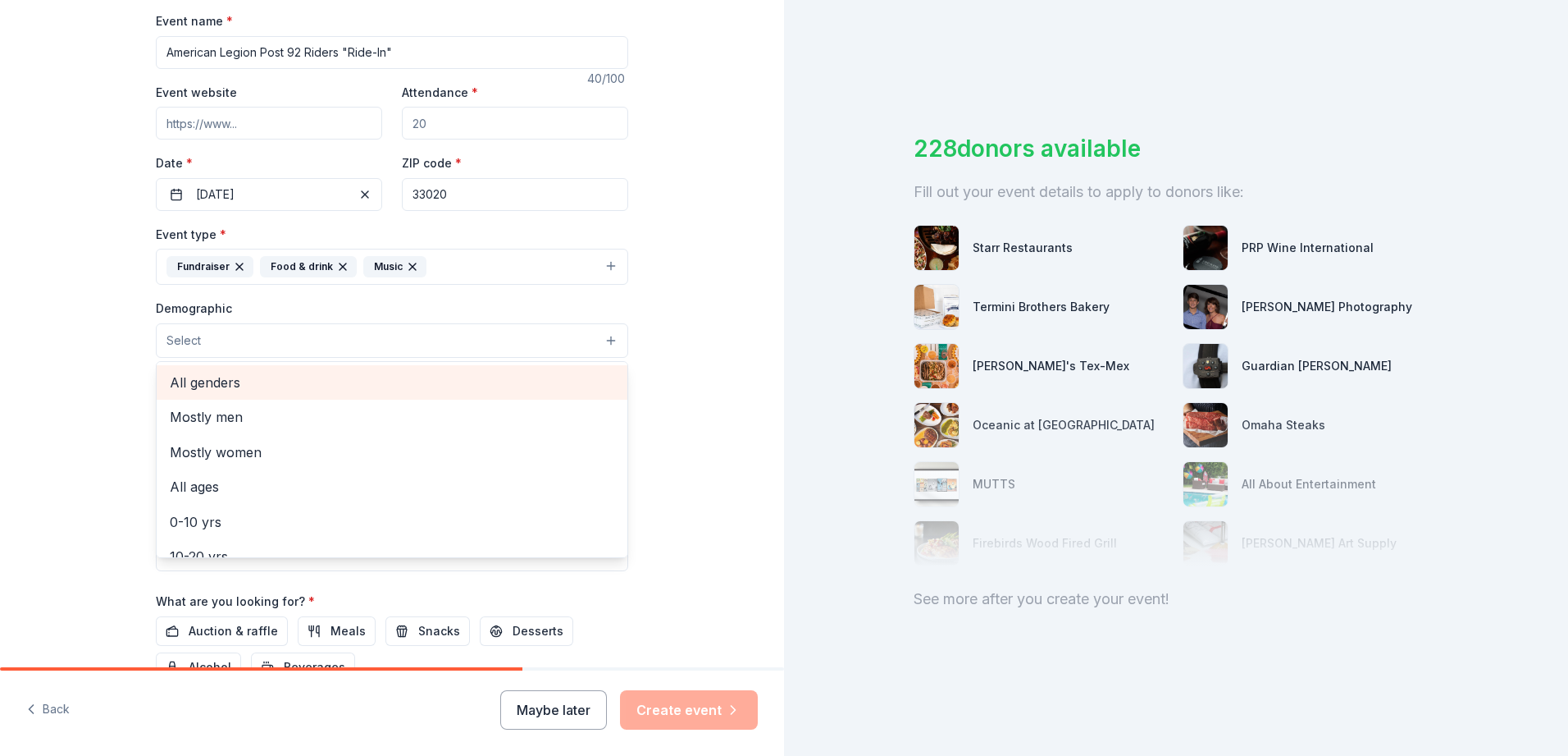
click at [232, 392] on span "All genders" at bounding box center [392, 382] width 445 height 21
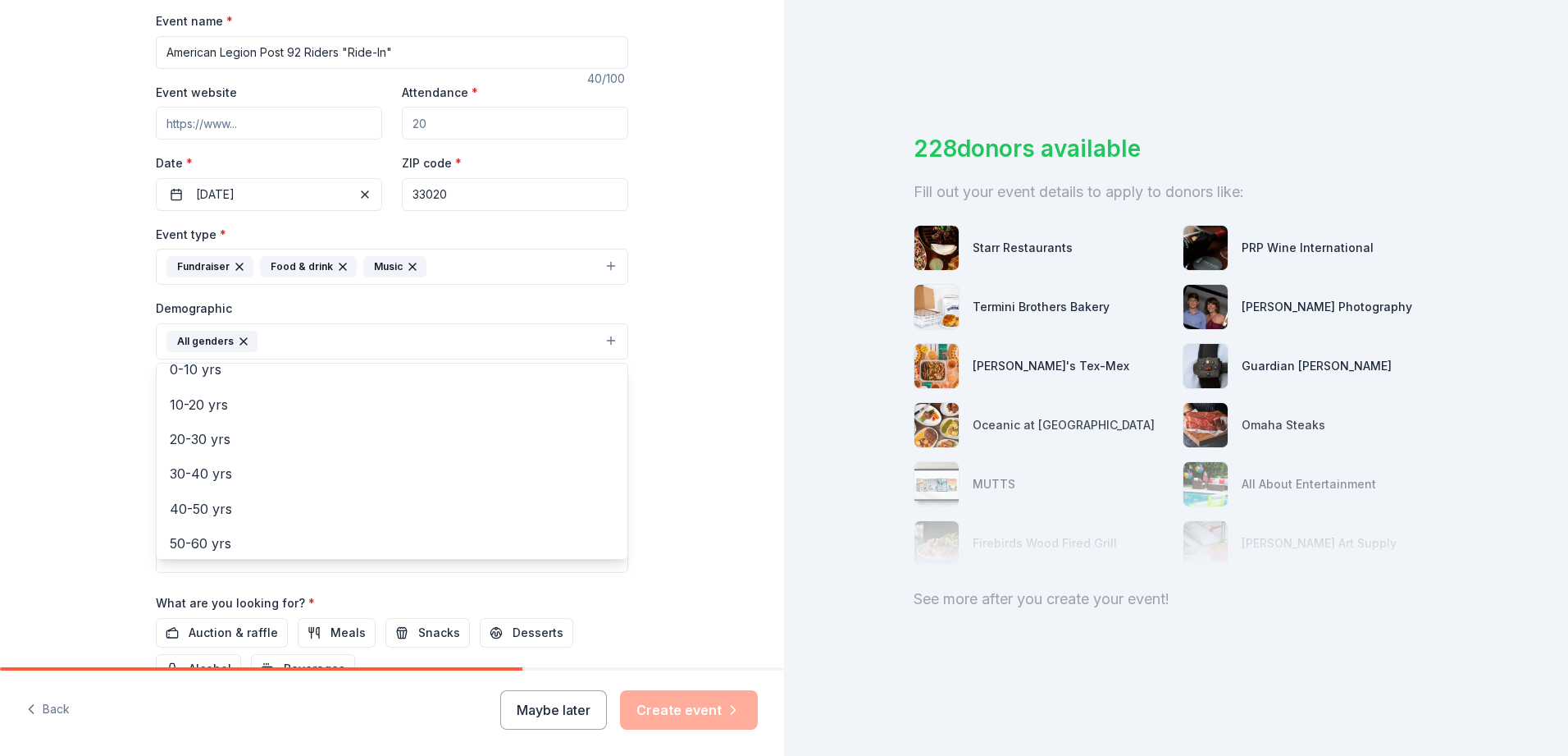
scroll to position [0, 0]
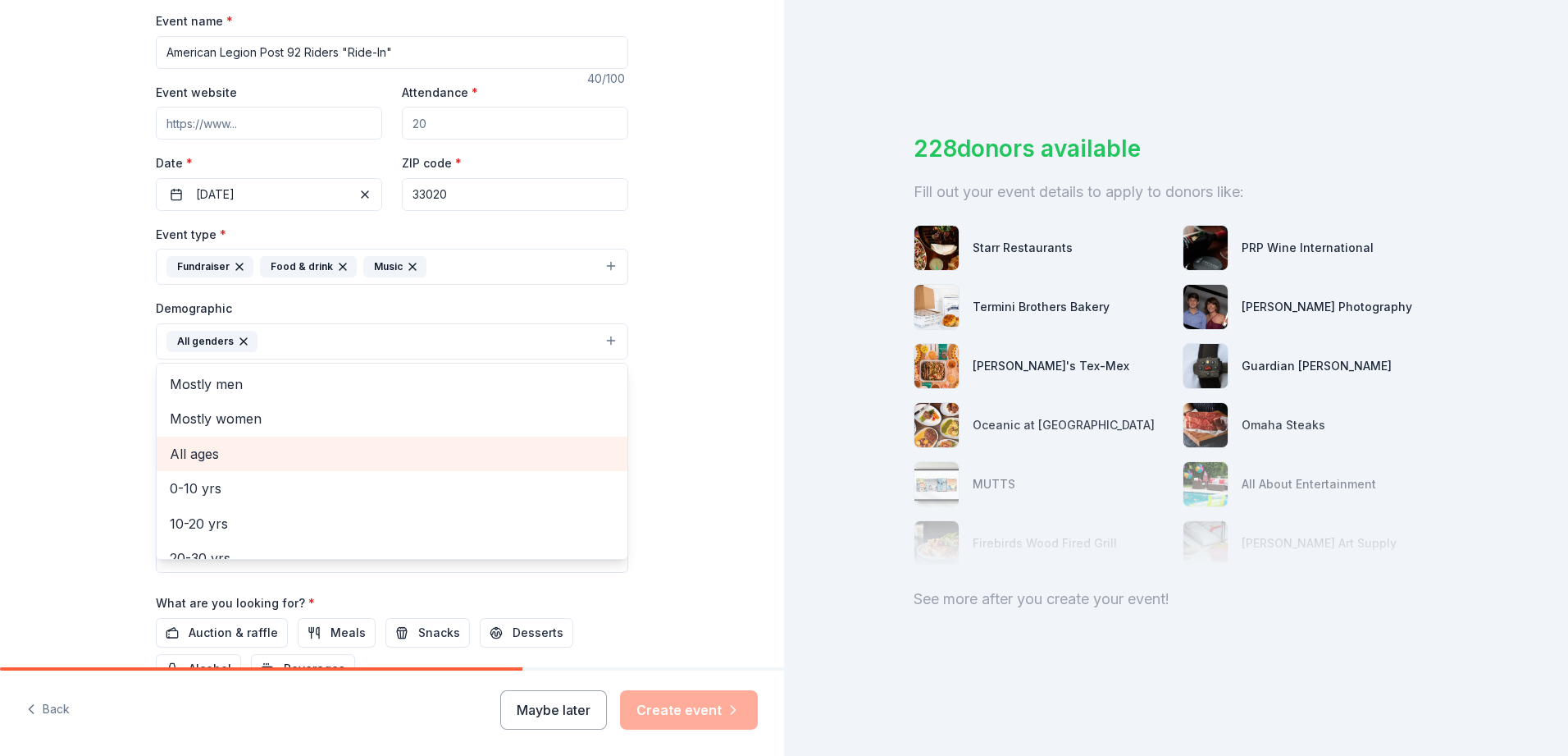
click at [202, 456] on span "All ages" at bounding box center [392, 453] width 445 height 21
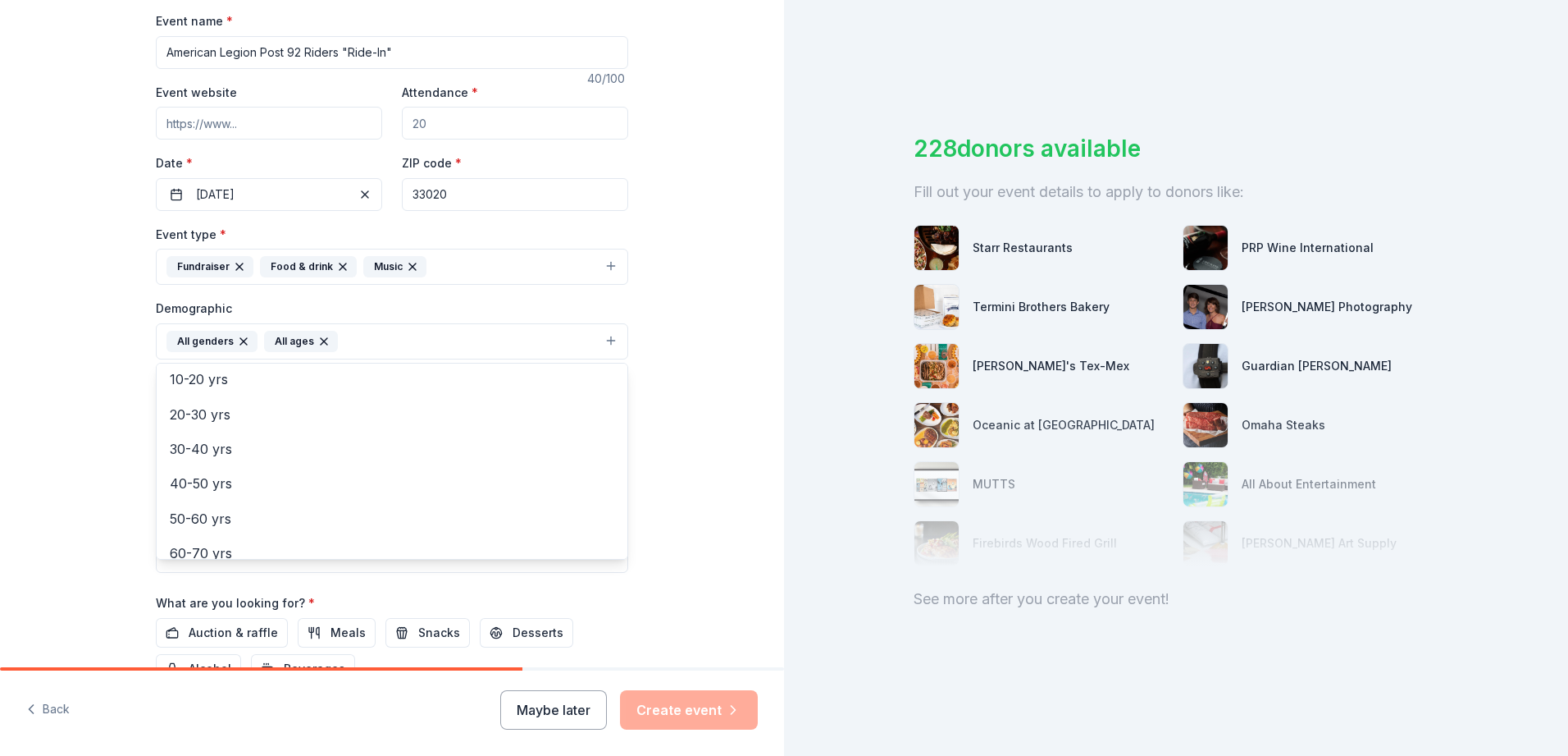
scroll to position [111, 0]
drag, startPoint x: 370, startPoint y: 339, endPoint x: 362, endPoint y: 338, distance: 8.1
click at [362, 338] on button "All genders All ages" at bounding box center [392, 341] width 473 height 36
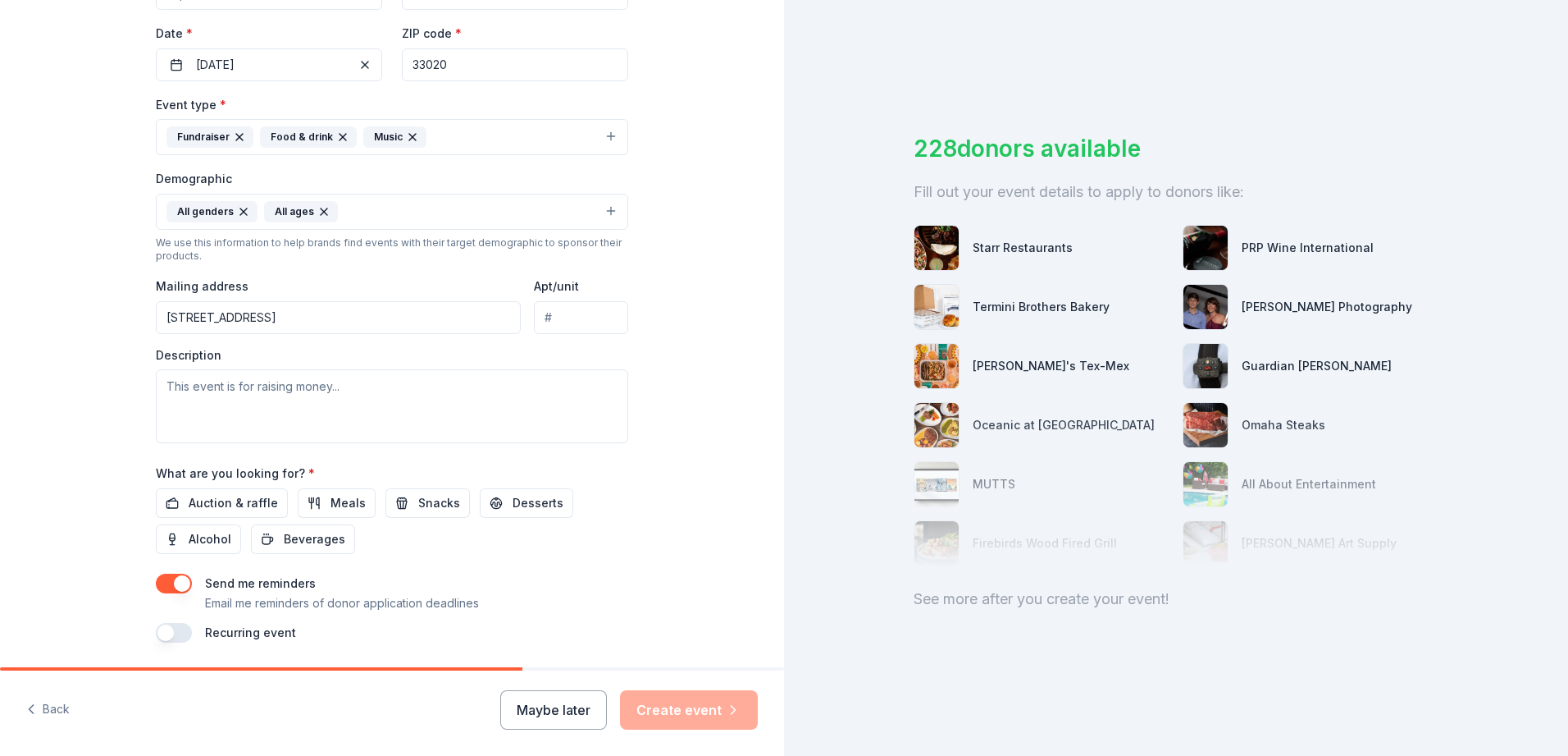
scroll to position [378, 0]
click at [206, 542] on span "Alcohol" at bounding box center [210, 536] width 43 height 20
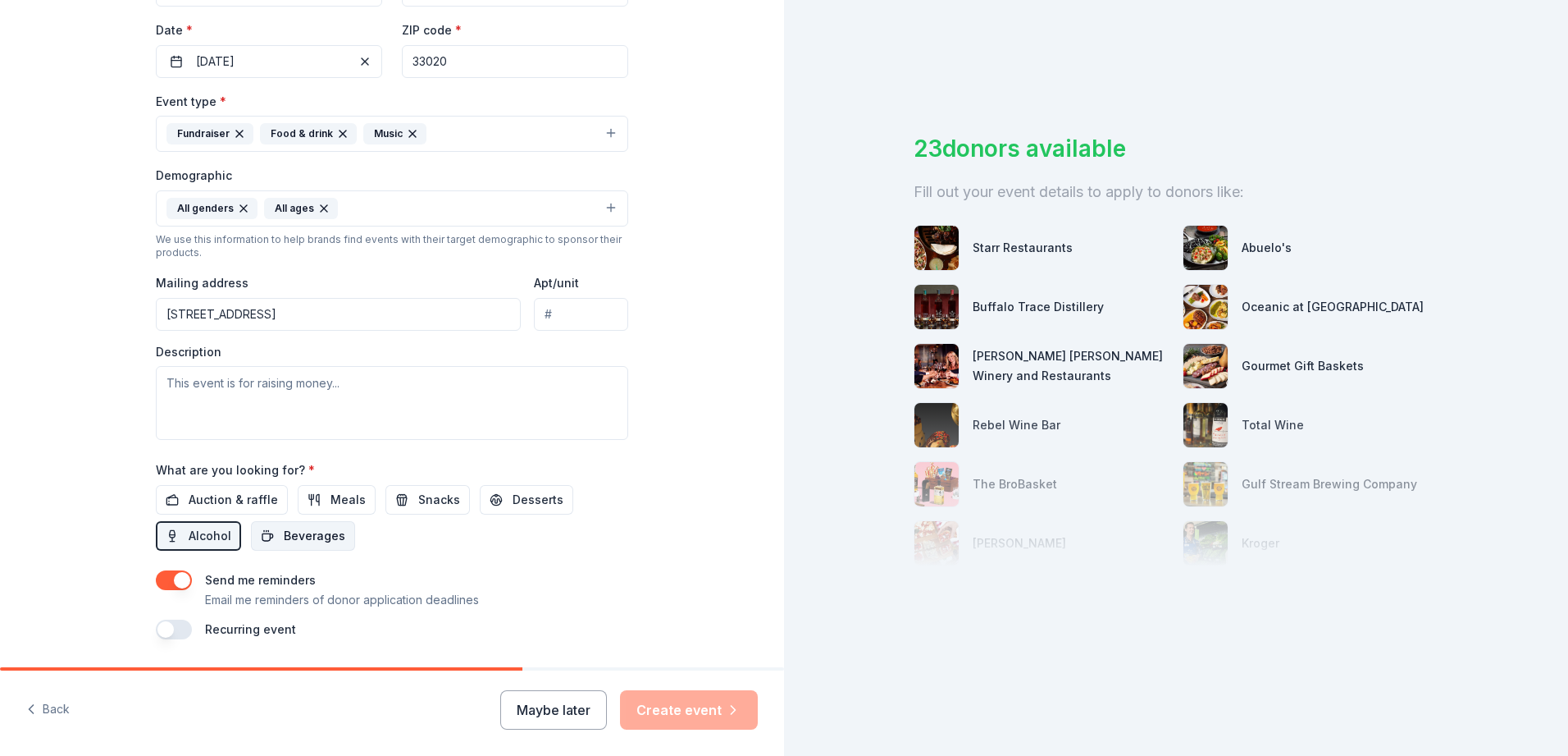
click at [294, 534] on span "Beverages" at bounding box center [315, 536] width 62 height 20
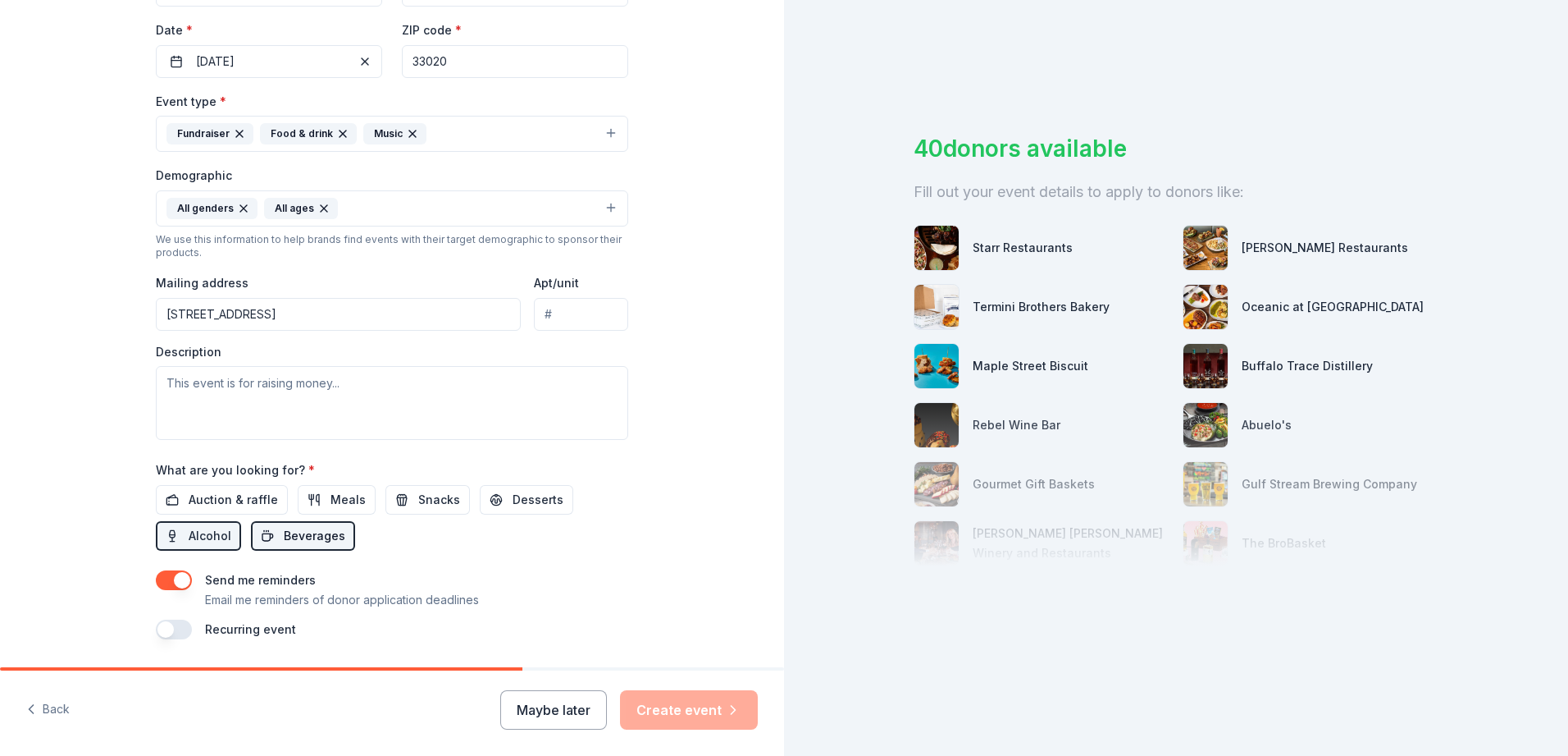
click at [294, 536] on span "Beverages" at bounding box center [315, 536] width 62 height 20
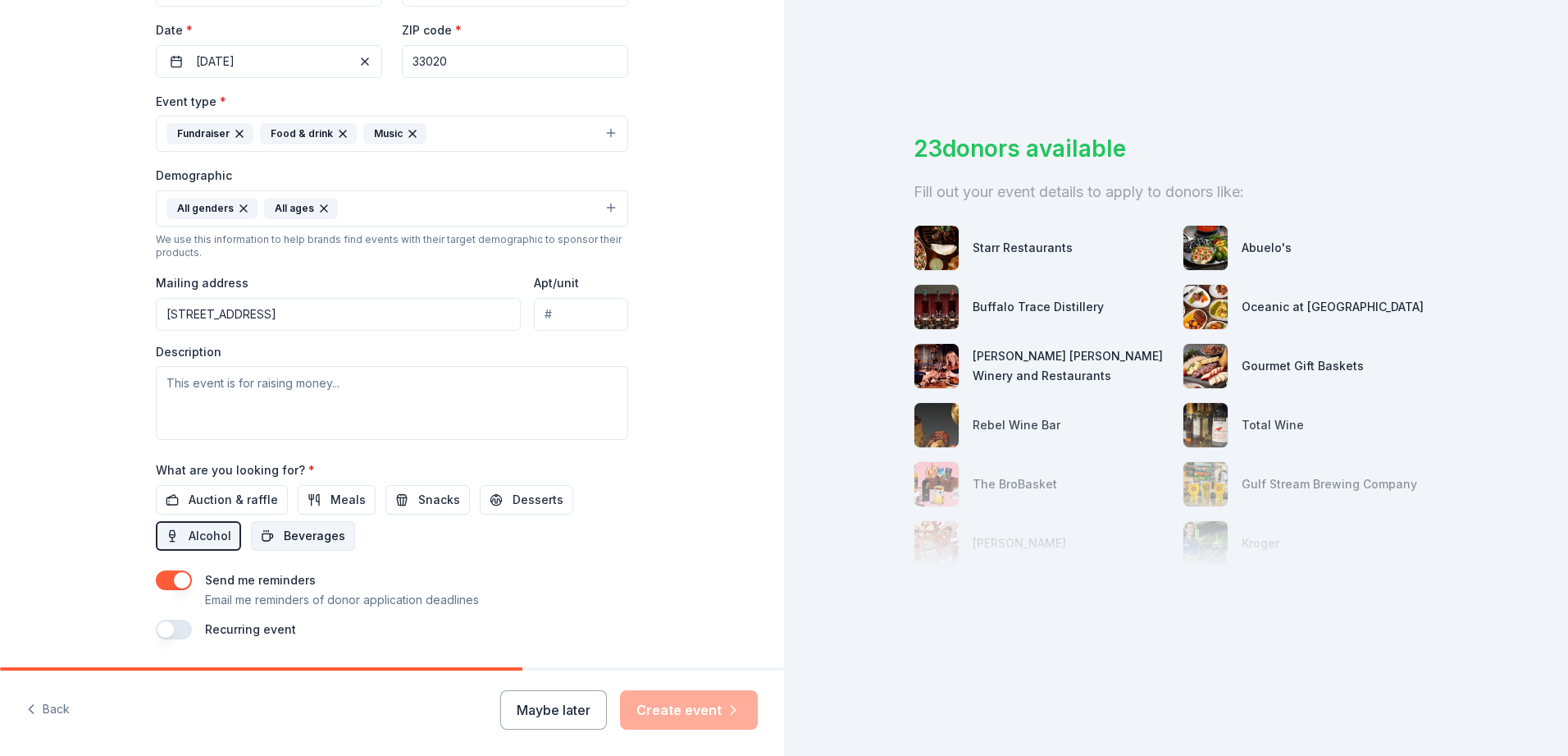
click at [294, 536] on span "Beverages" at bounding box center [315, 536] width 62 height 20
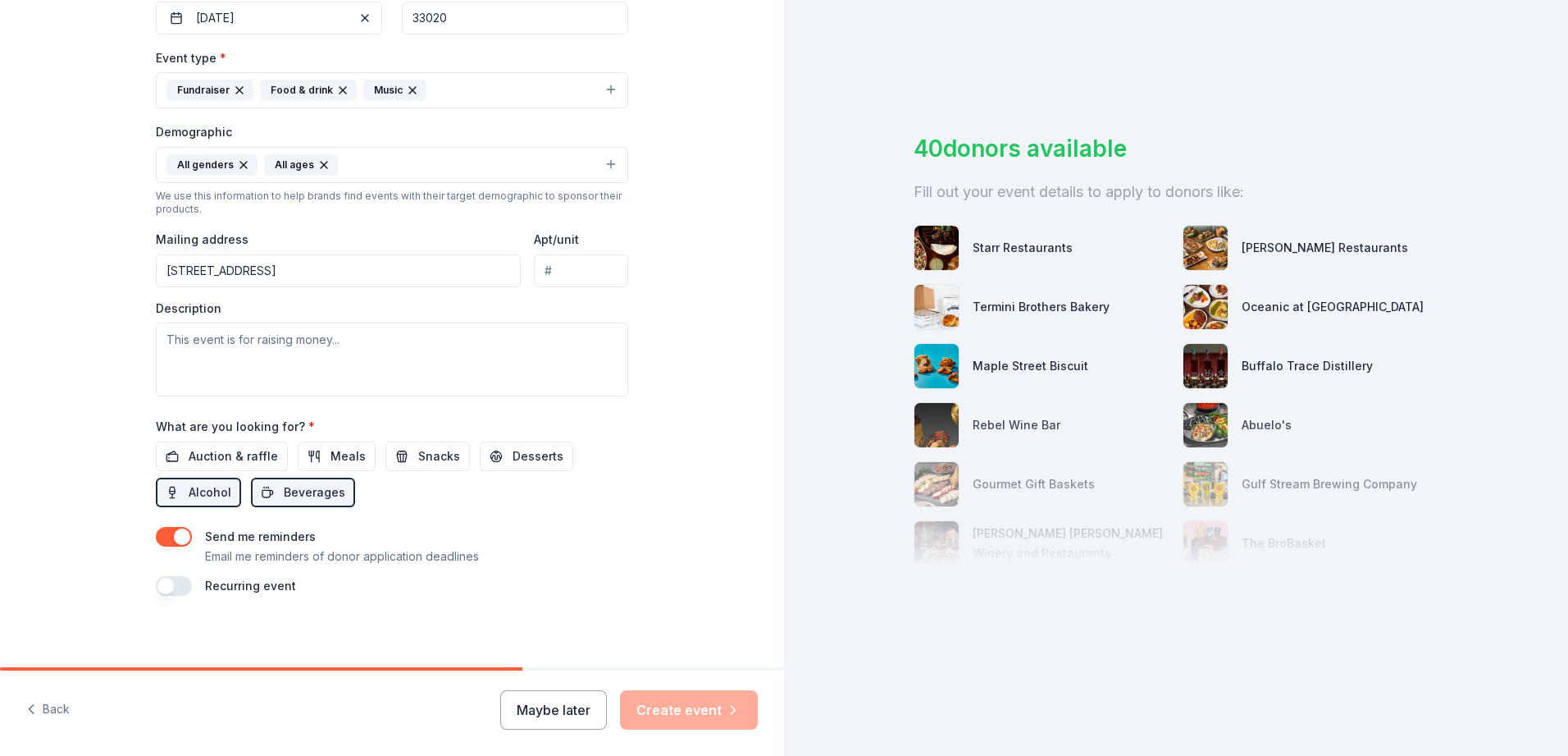
scroll to position [428, 0]
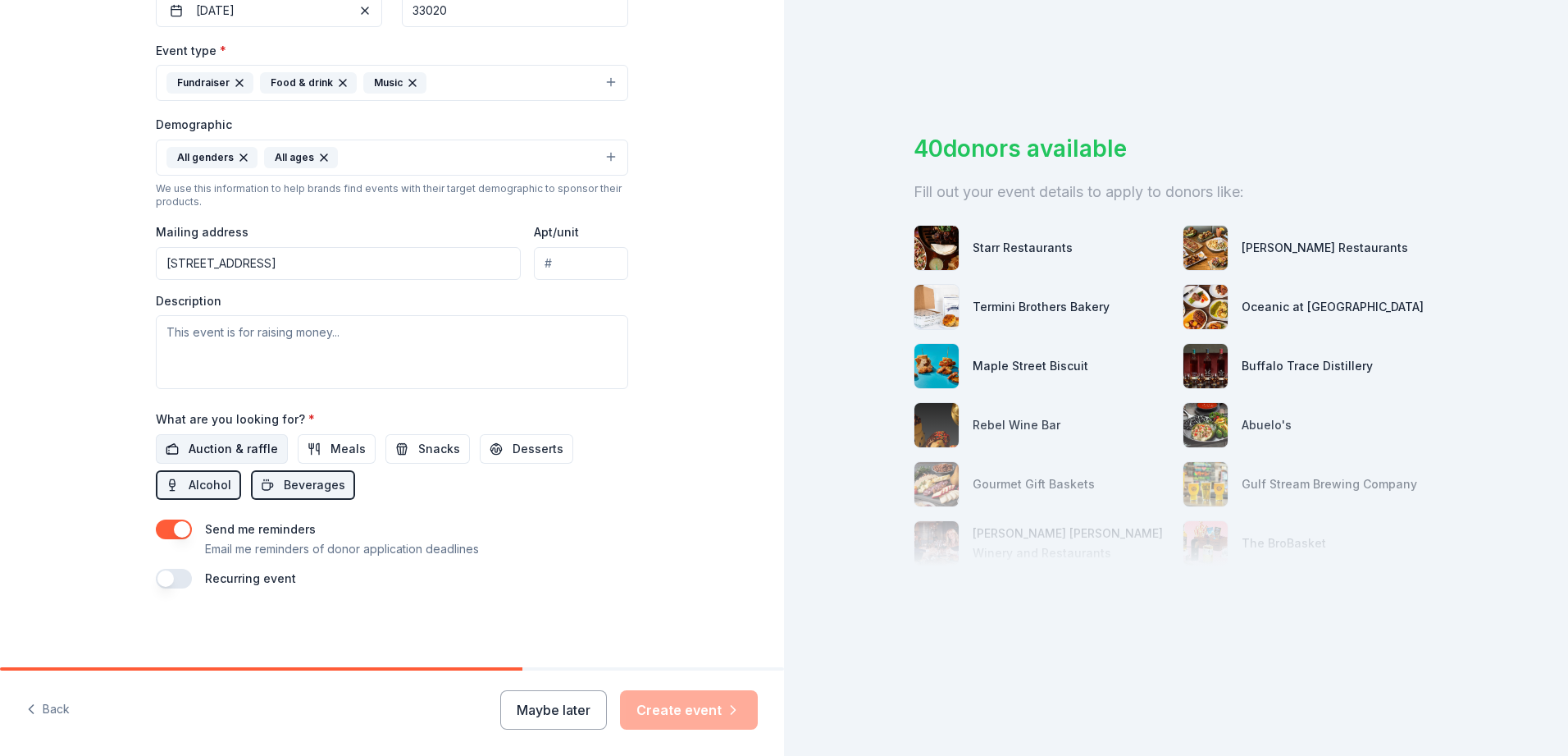
click at [254, 449] on span "Auction & raffle" at bounding box center [233, 449] width 89 height 20
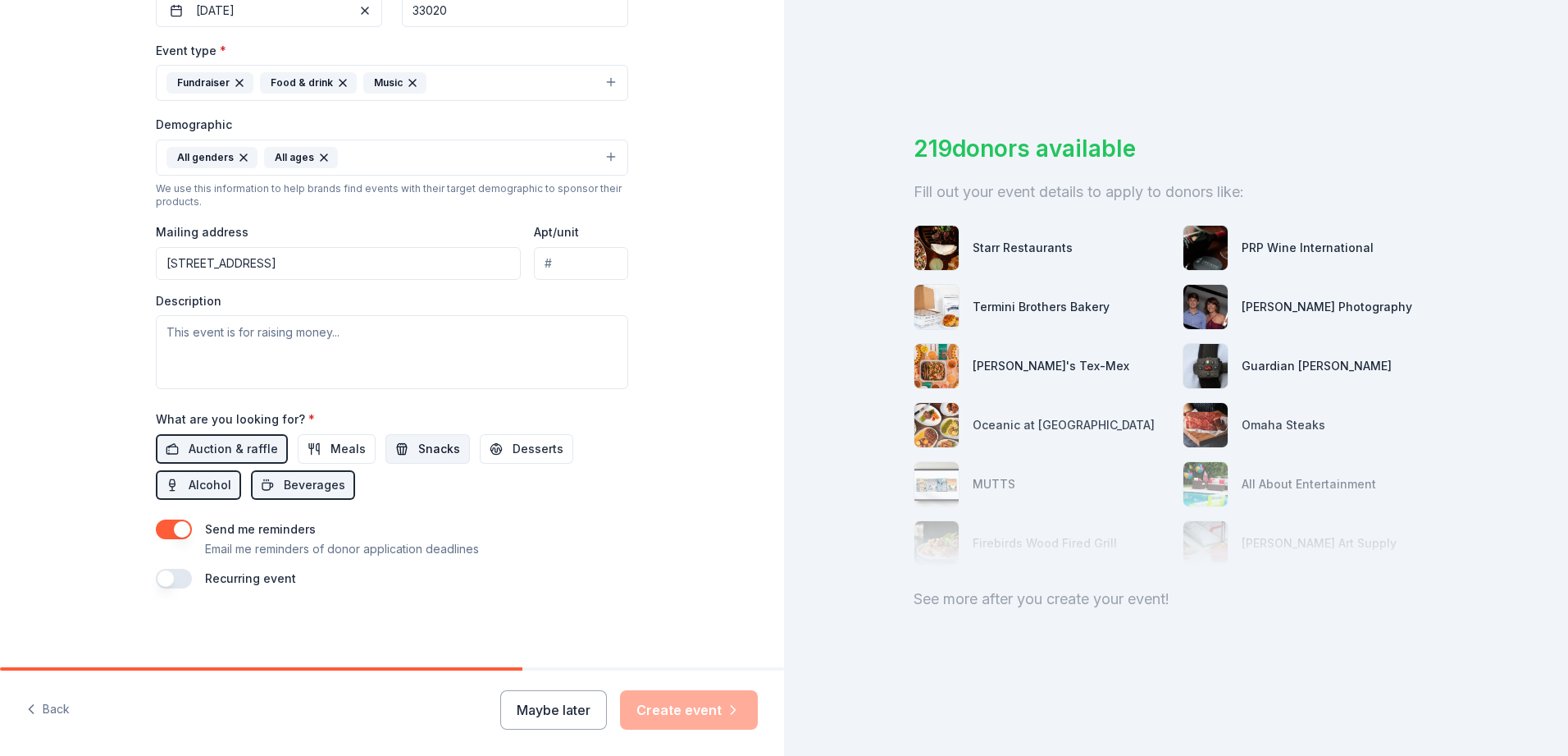
click at [428, 452] on span "Snacks" at bounding box center [440, 449] width 42 height 20
click at [515, 456] on span "Desserts" at bounding box center [538, 449] width 51 height 20
click at [337, 444] on span "Meals" at bounding box center [348, 449] width 35 height 20
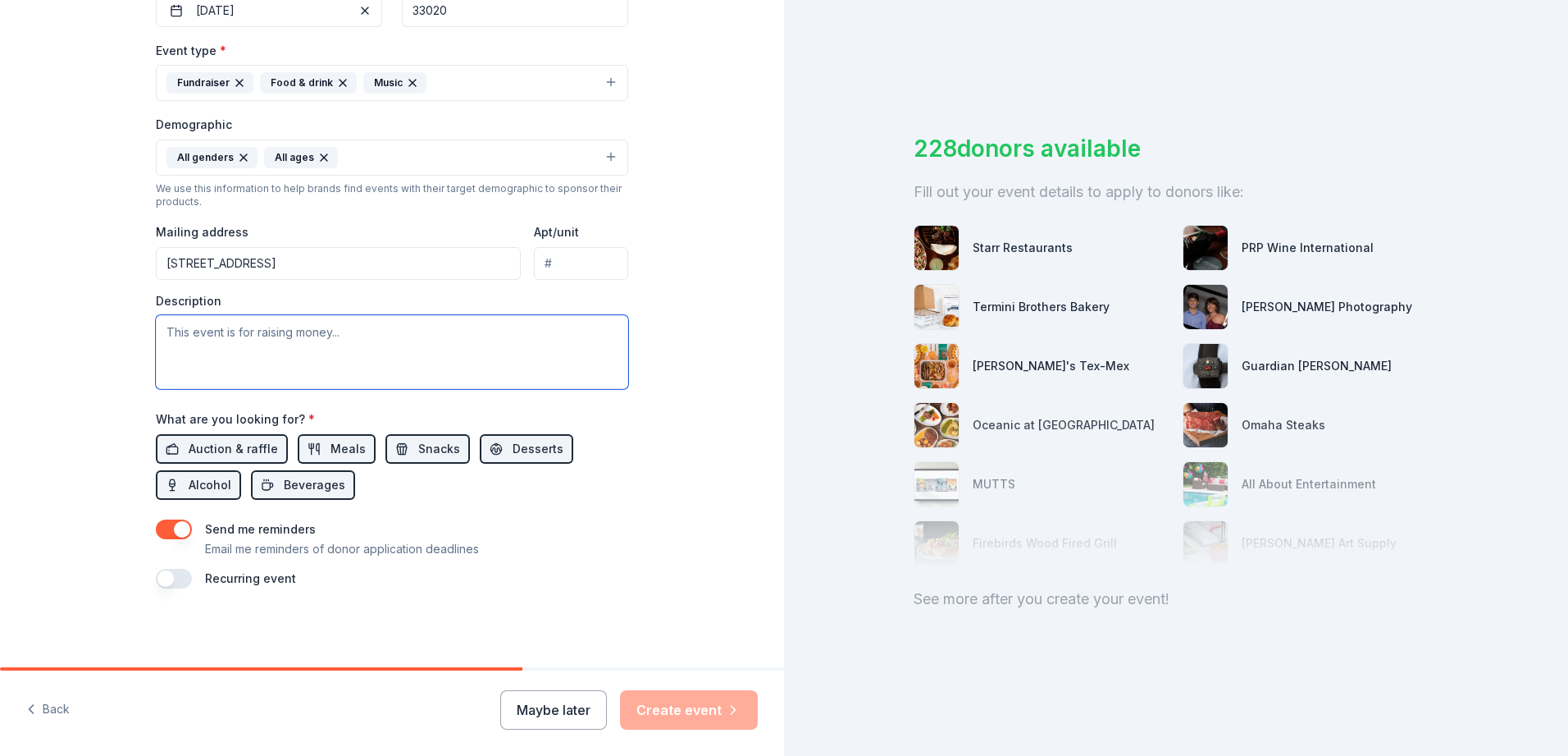
click at [242, 339] on textarea at bounding box center [392, 352] width 473 height 74
click at [246, 341] on textarea at bounding box center [392, 352] width 473 height 74
click at [181, 333] on textarea "Vetrans" at bounding box center [392, 352] width 473 height 74
click at [224, 342] on textarea "Veterans" at bounding box center [392, 352] width 473 height 74
click at [158, 333] on textarea "Veterans causes." at bounding box center [392, 352] width 473 height 74
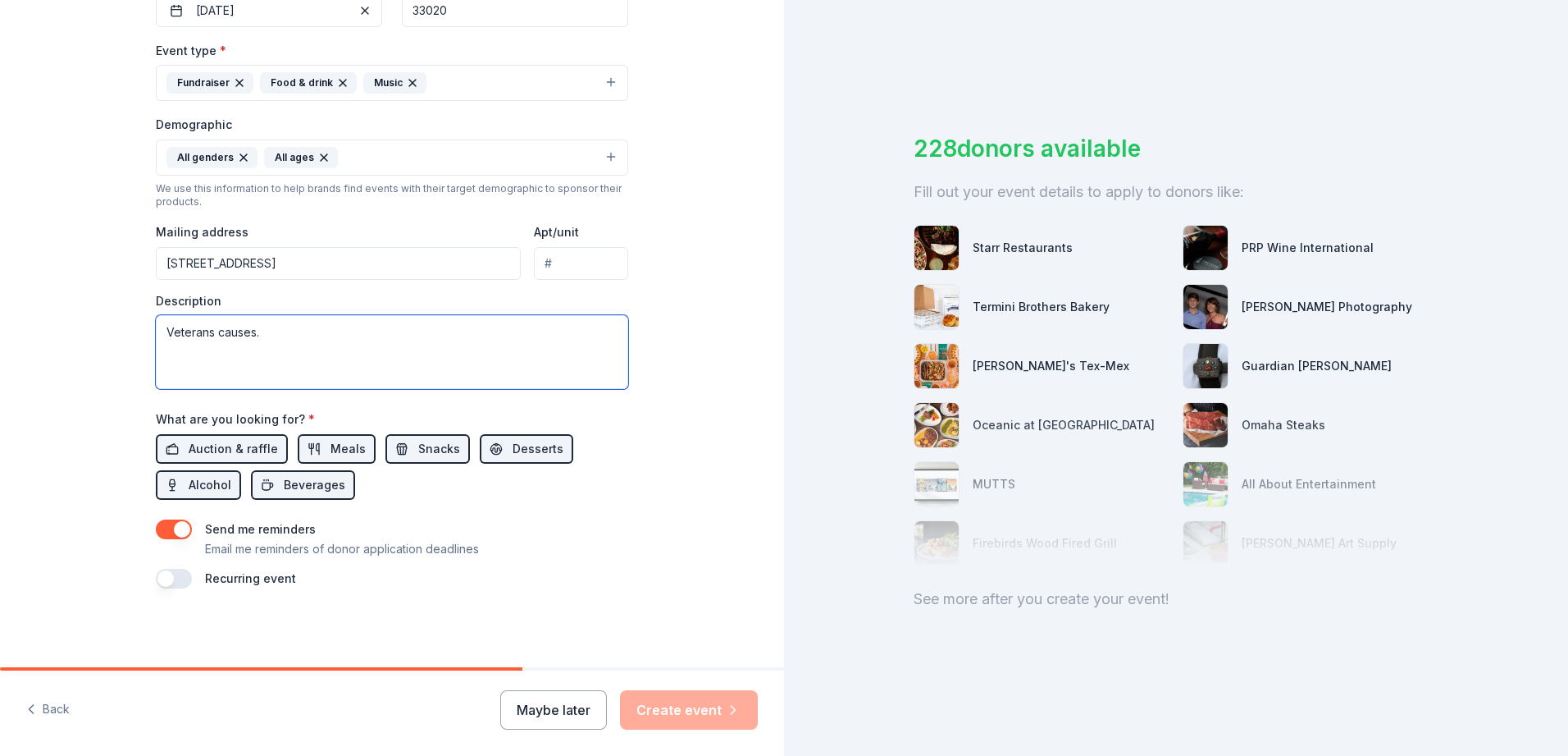
click at [266, 337] on textarea "Veterans causes." at bounding box center [392, 352] width 473 height 74
click at [163, 332] on textarea "Veterans cause" at bounding box center [392, 352] width 473 height 74
click at [182, 333] on textarea "We aise money for Veterans cause" at bounding box center [392, 352] width 473 height 74
click at [365, 333] on textarea "We raise money for Veterans cause" at bounding box center [392, 352] width 473 height 74
click at [419, 334] on textarea "We raise money for Veterans causes. Homeless, sick," at bounding box center [392, 352] width 473 height 74
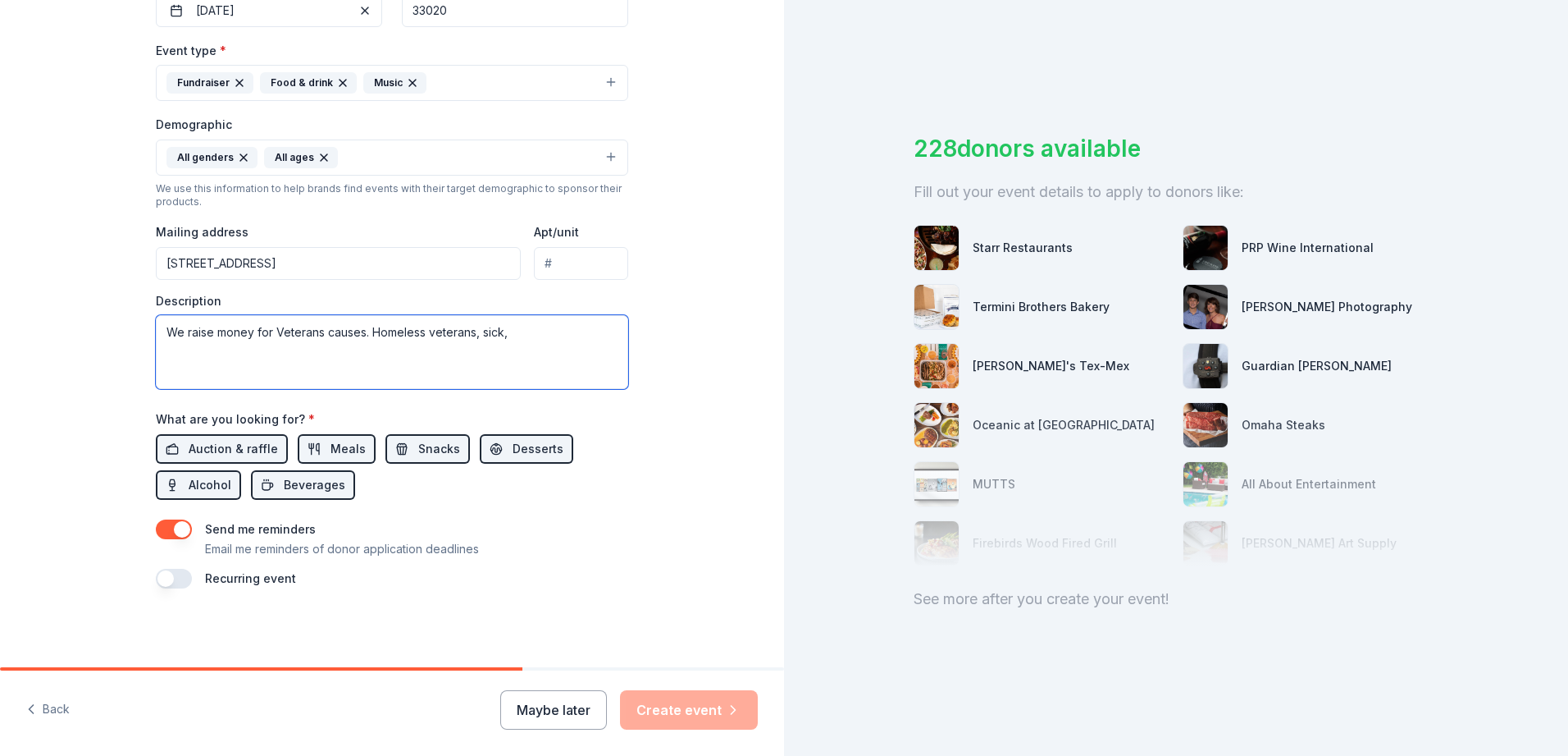
click at [505, 334] on textarea "We raise money for Veterans causes. Homeless veterans, sick," at bounding box center [392, 352] width 473 height 74
click at [318, 329] on textarea "We raise money for Veterans causes. Homeless veterans, sick," at bounding box center [392, 352] width 473 height 74
click at [555, 332] on textarea "We raise money for Veterans in need causes. Homeless veterans, sick," at bounding box center [392, 352] width 473 height 74
click at [398, 331] on textarea "We raise money for Veterans in need causes. We also donate to special olmpics" at bounding box center [392, 352] width 473 height 74
click at [368, 331] on textarea "We raise money for Veterans in needs. We also donate to special olmpics" at bounding box center [392, 352] width 473 height 74
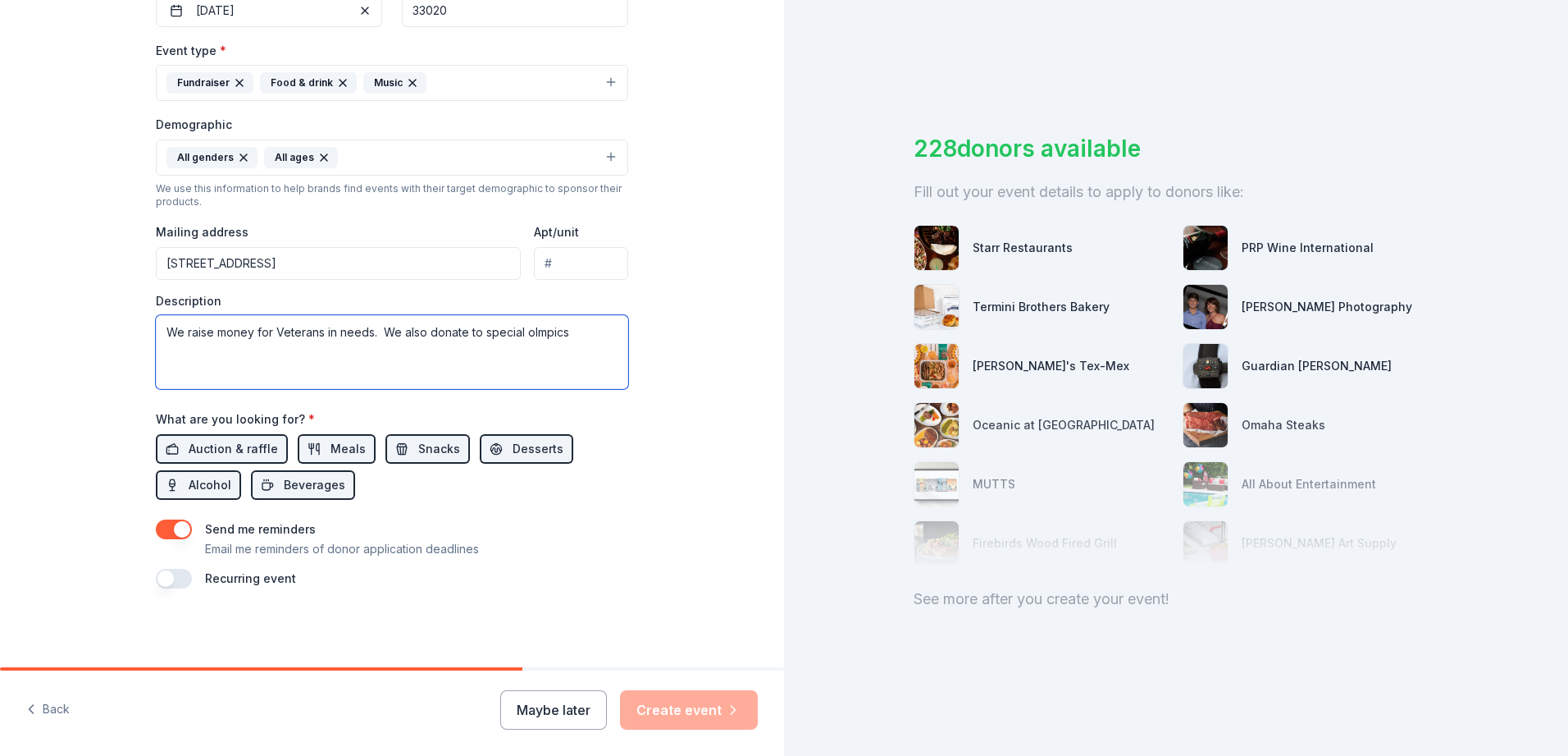
type textarea "We raise money for Veterans in need. We also donate to special olmpics"
click at [368, 334] on textarea "We raise money for Veterans in need. We also donate to special olmpics" at bounding box center [392, 352] width 473 height 74
